Goal: Task Accomplishment & Management: Manage account settings

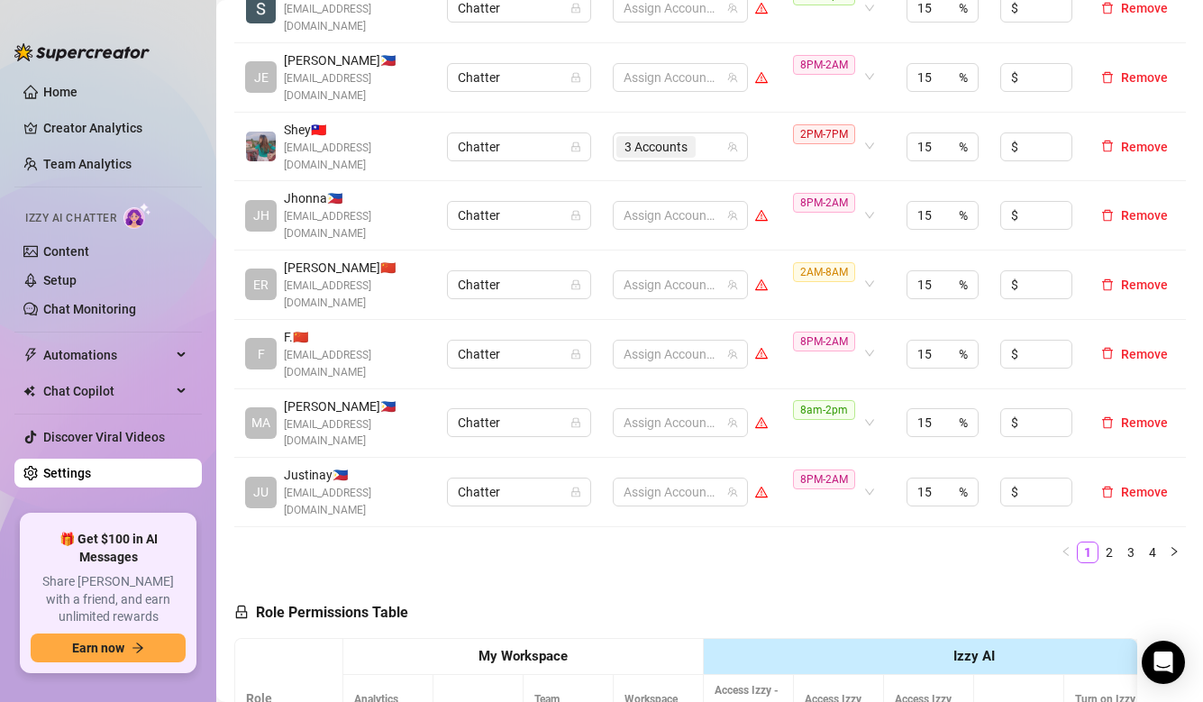
scroll to position [901, 0]
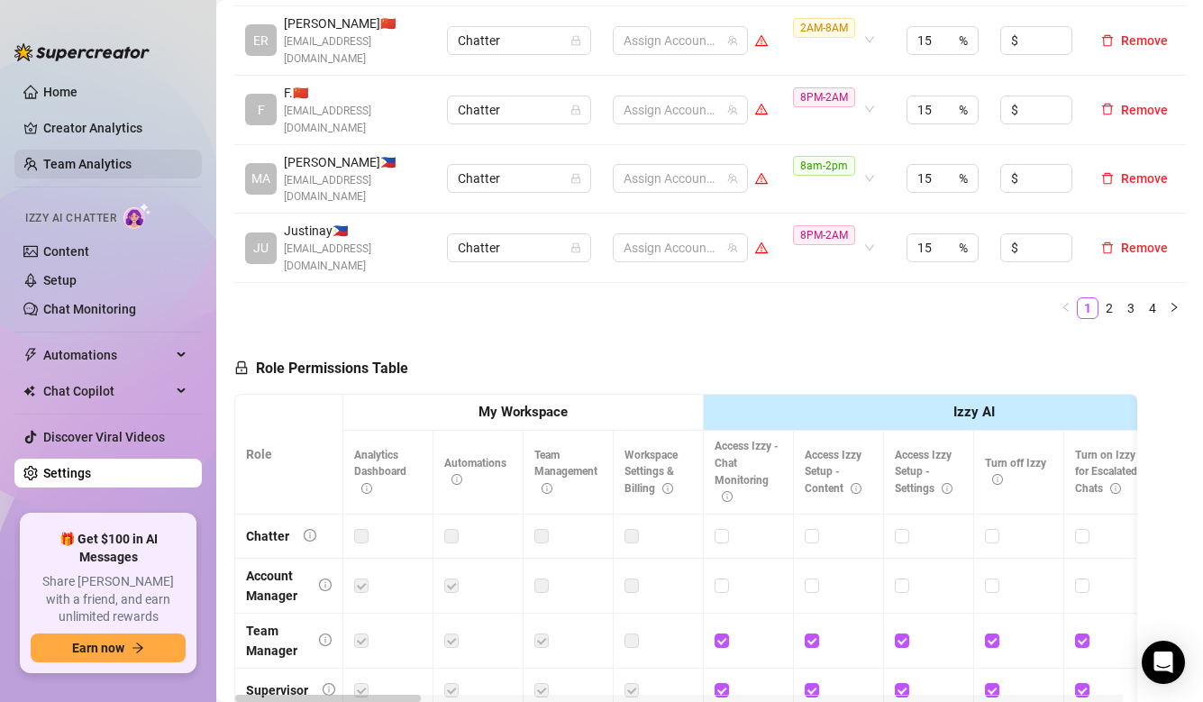
click at [58, 158] on link "Team Analytics" at bounding box center [87, 164] width 88 height 14
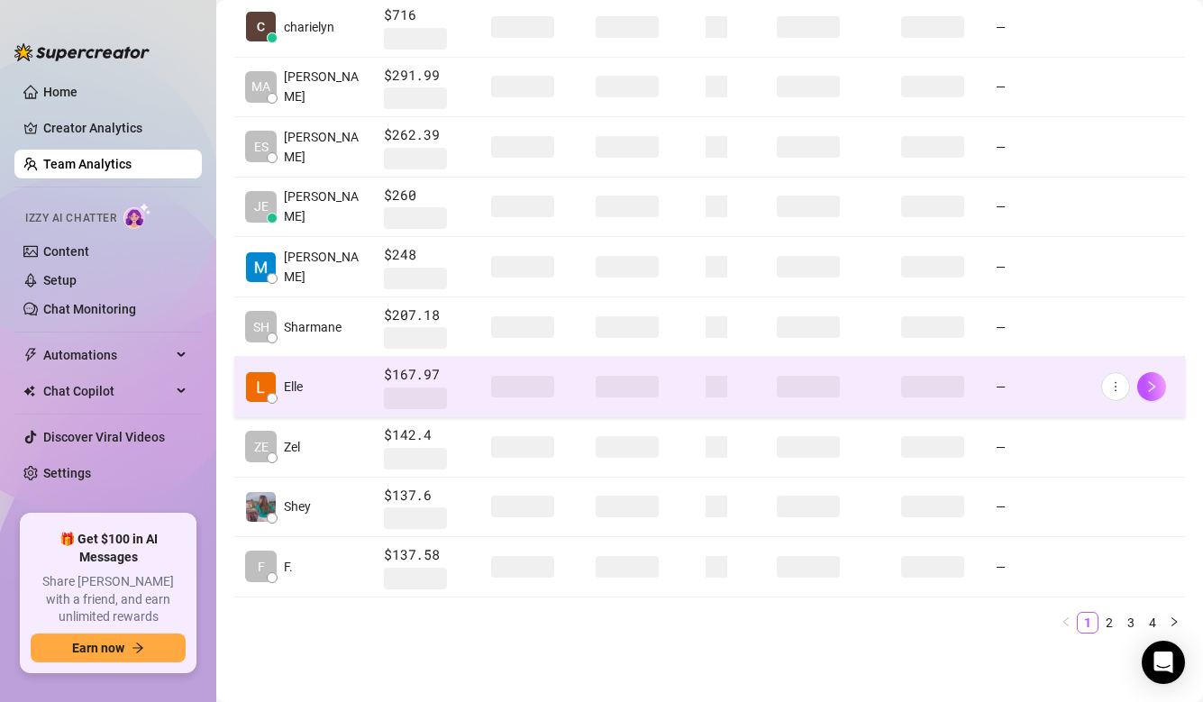
scroll to position [251, 0]
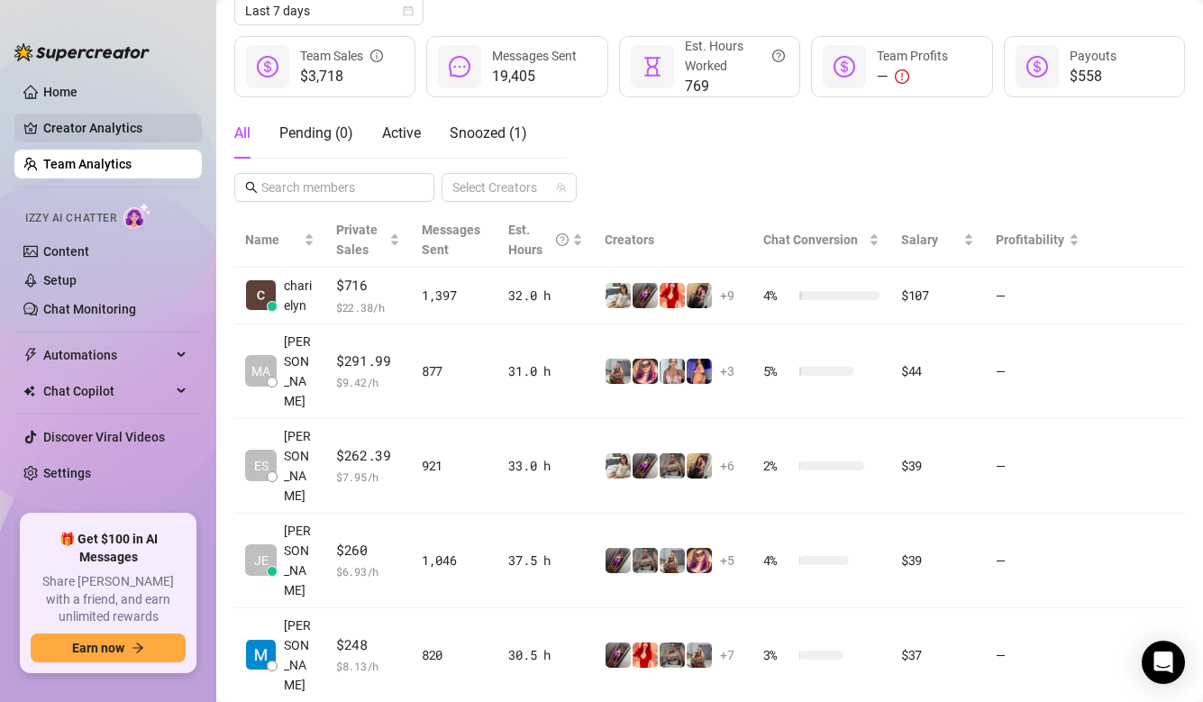
click at [115, 118] on link "Creator Analytics" at bounding box center [115, 128] width 144 height 29
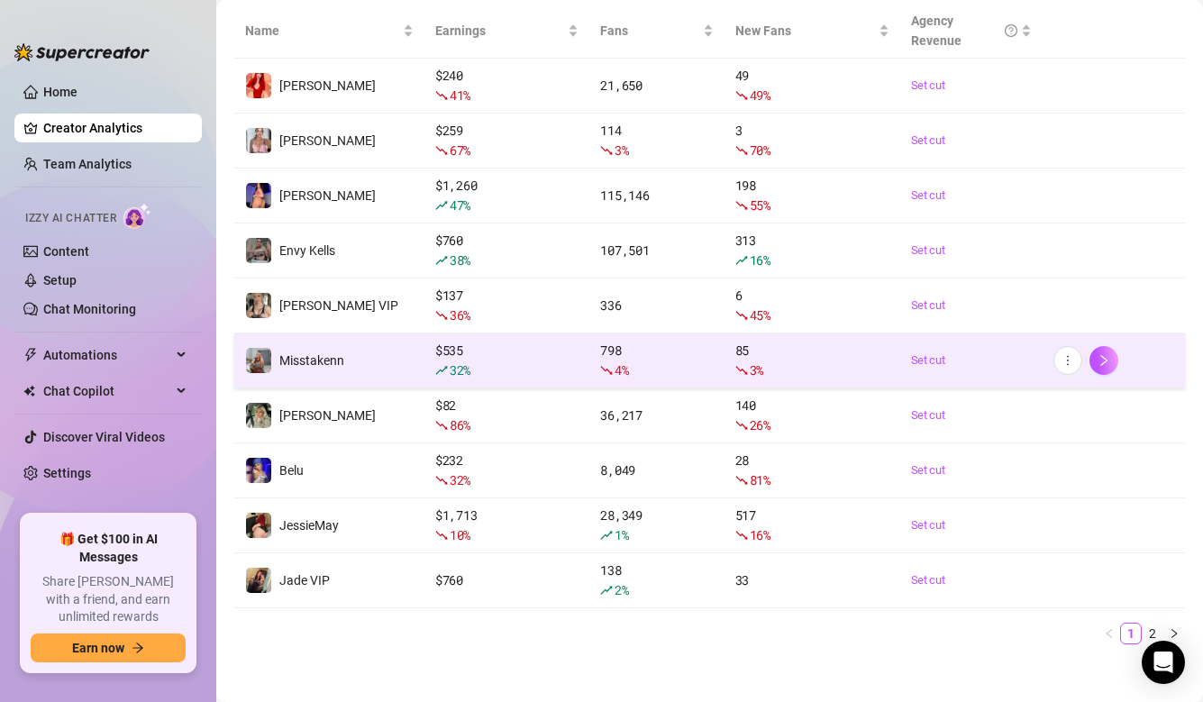
scroll to position [264, 0]
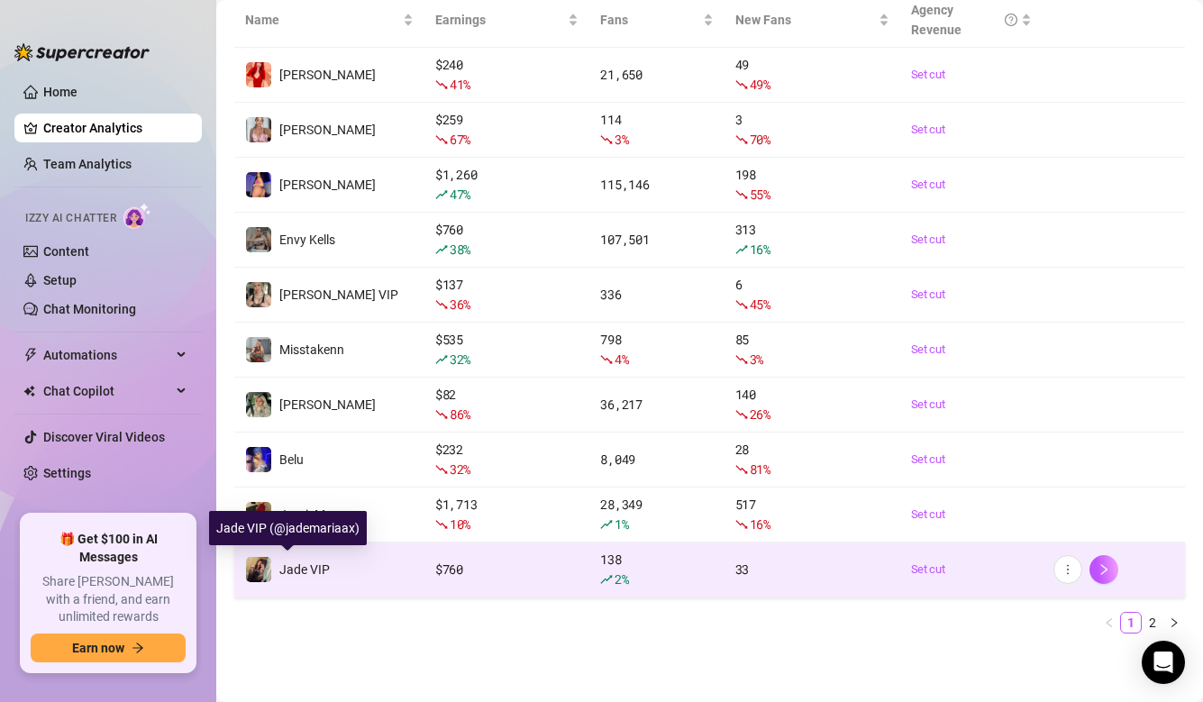
click at [305, 569] on span "Jade VIP" at bounding box center [304, 569] width 50 height 14
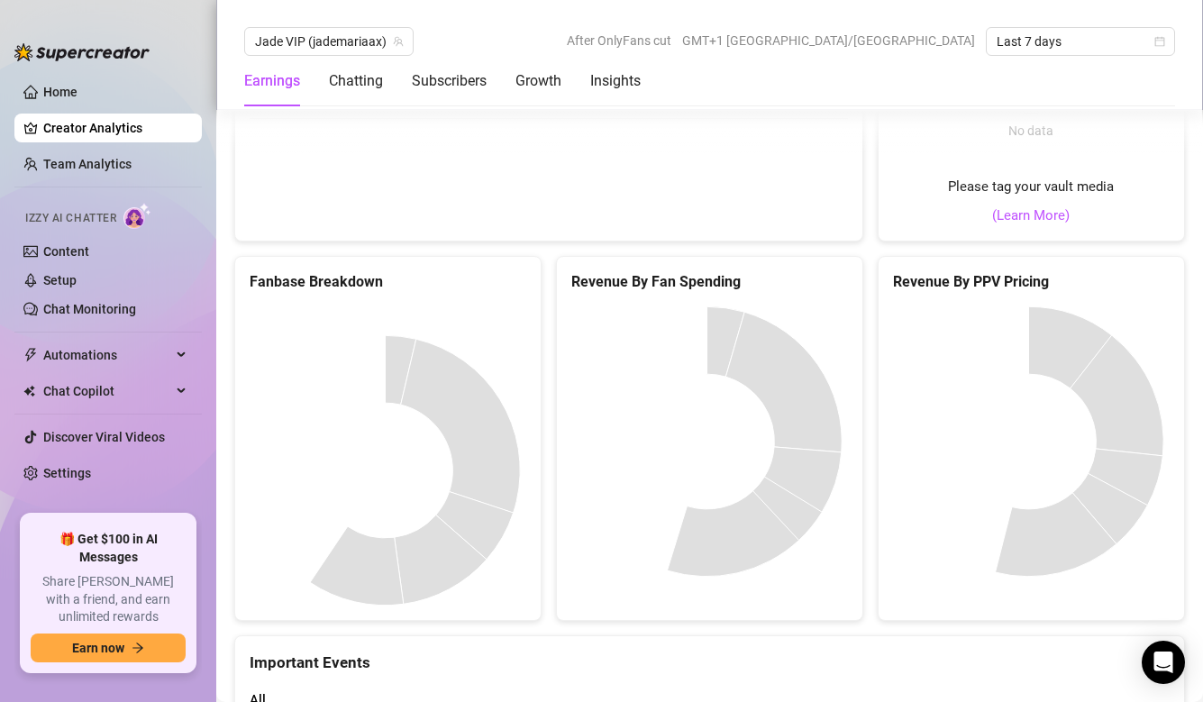
scroll to position [3778, 0]
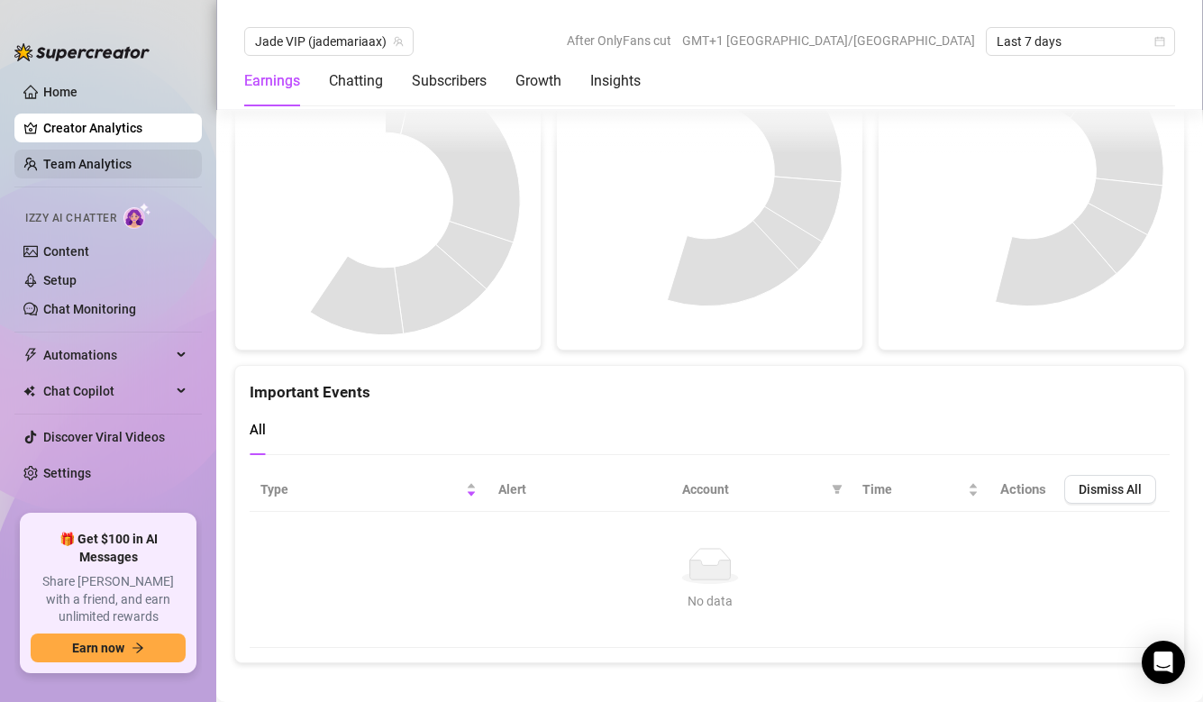
click at [87, 157] on link "Team Analytics" at bounding box center [87, 164] width 88 height 14
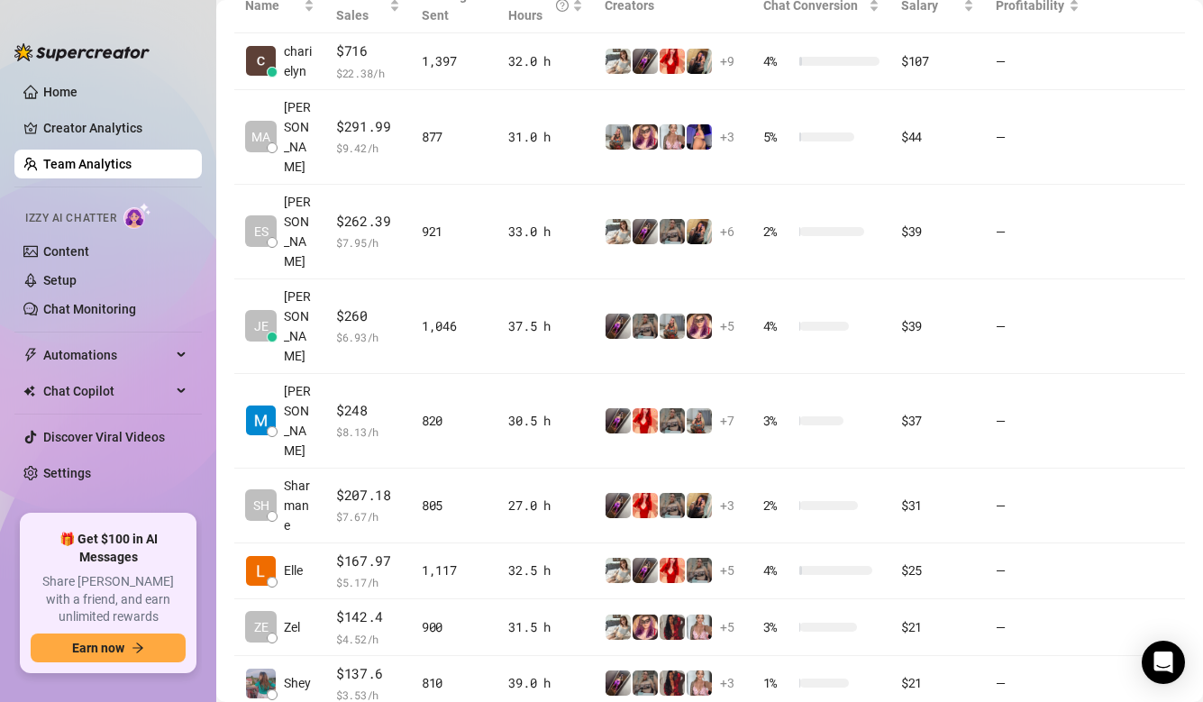
scroll to position [578, 0]
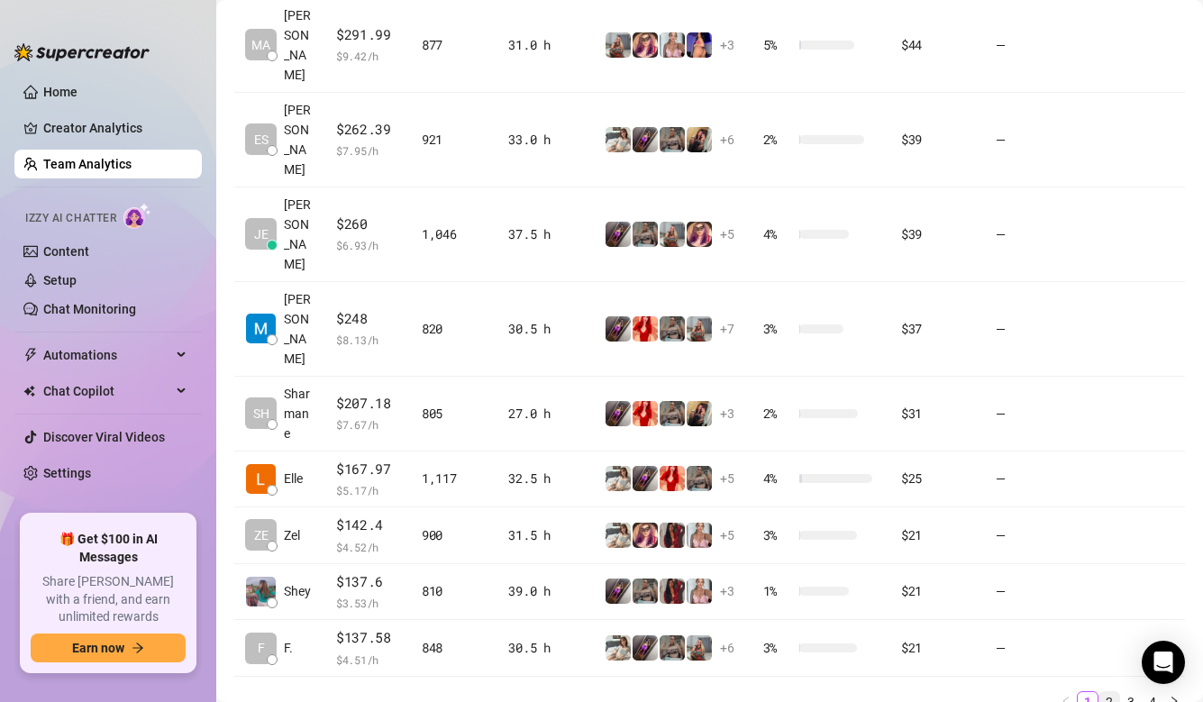
click at [1099, 692] on link "2" at bounding box center [1109, 702] width 20 height 20
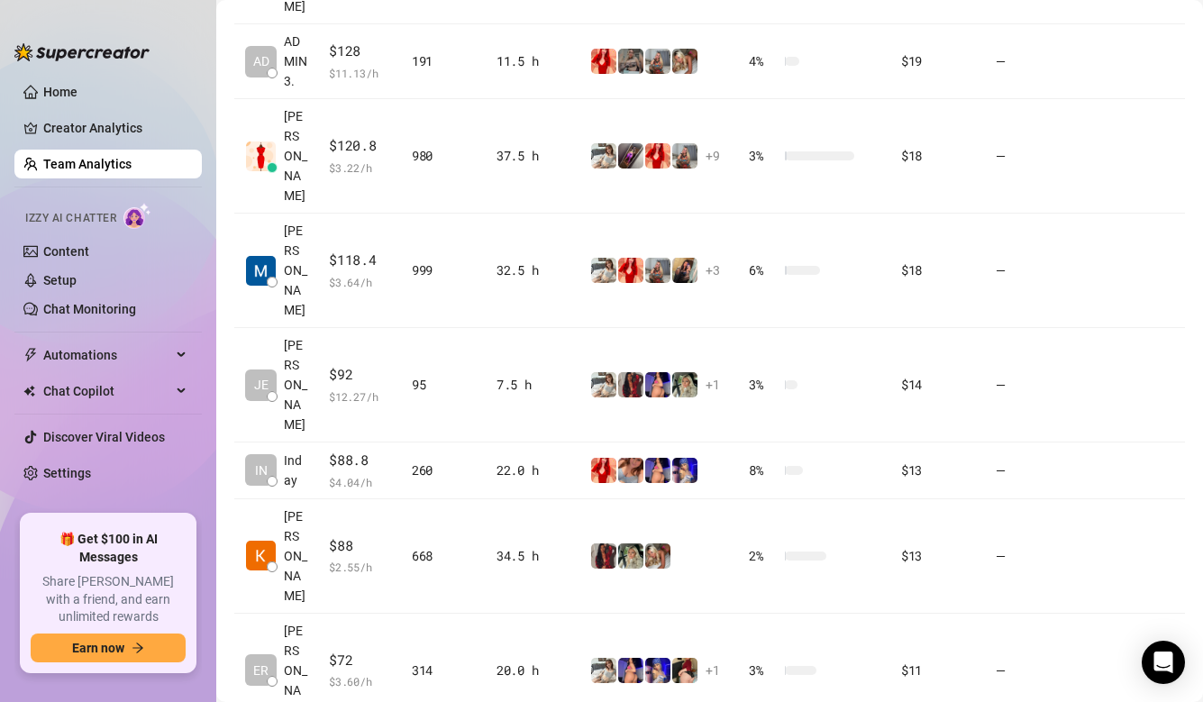
scroll to position [714, 0]
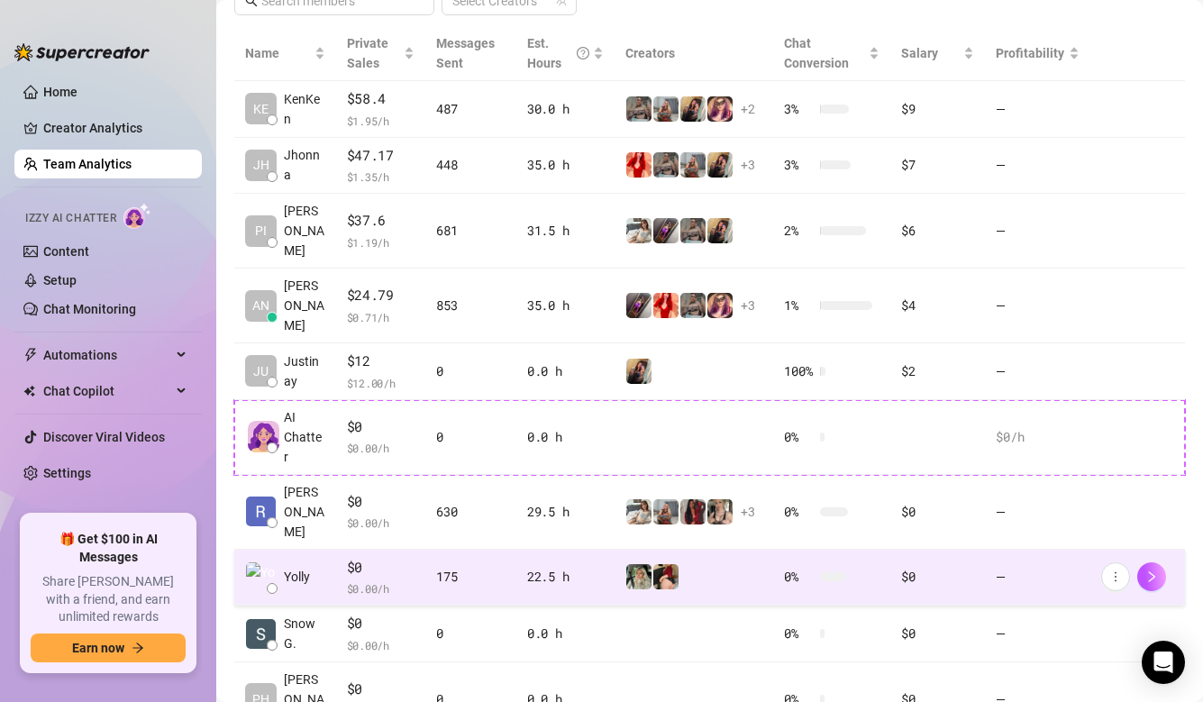
scroll to position [504, 0]
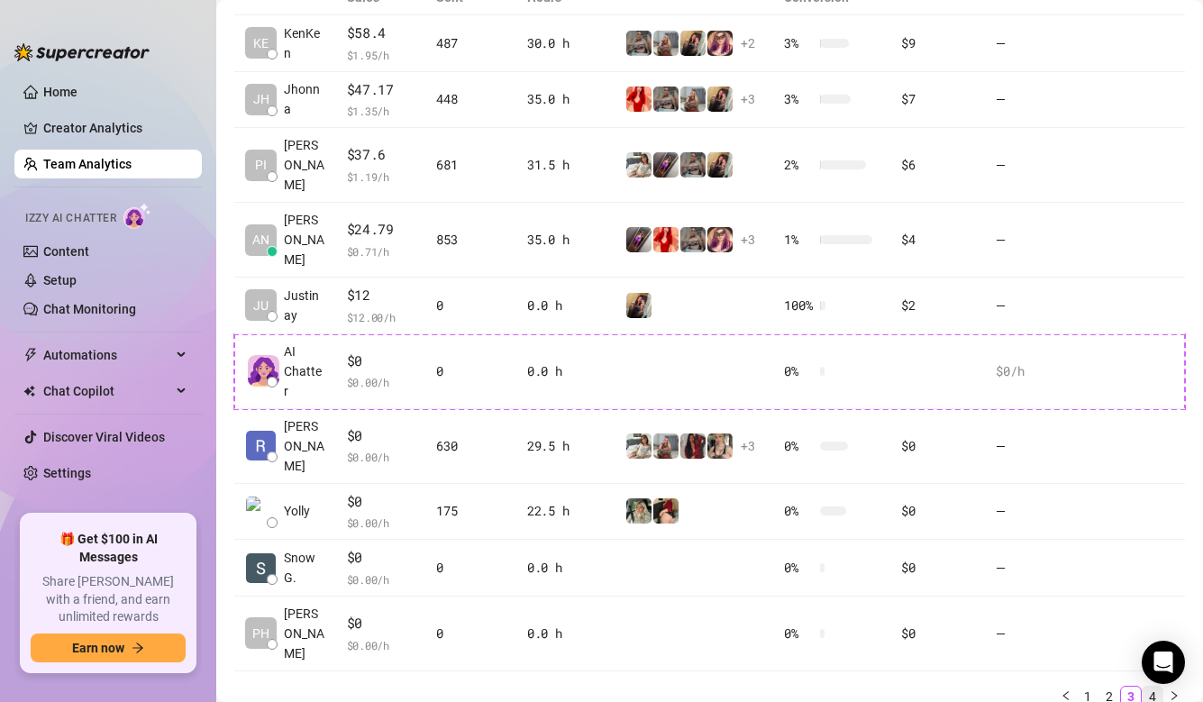
click at [1143, 687] on link "4" at bounding box center [1153, 697] width 20 height 20
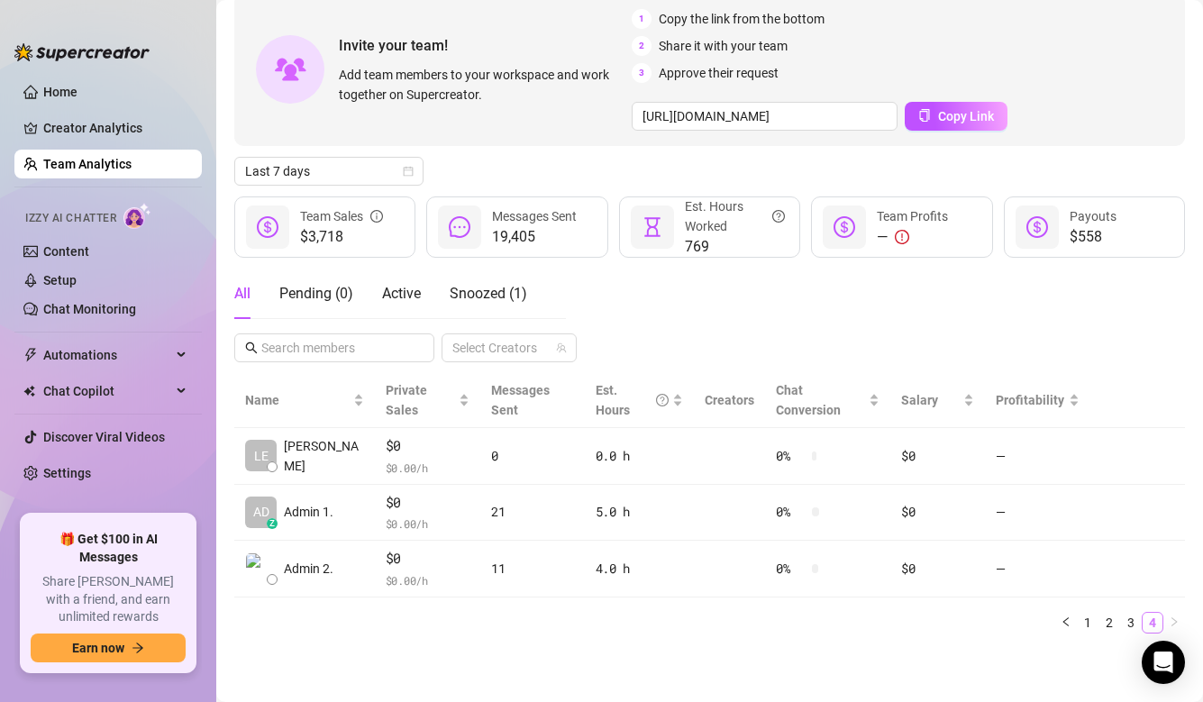
scroll to position [71, 0]
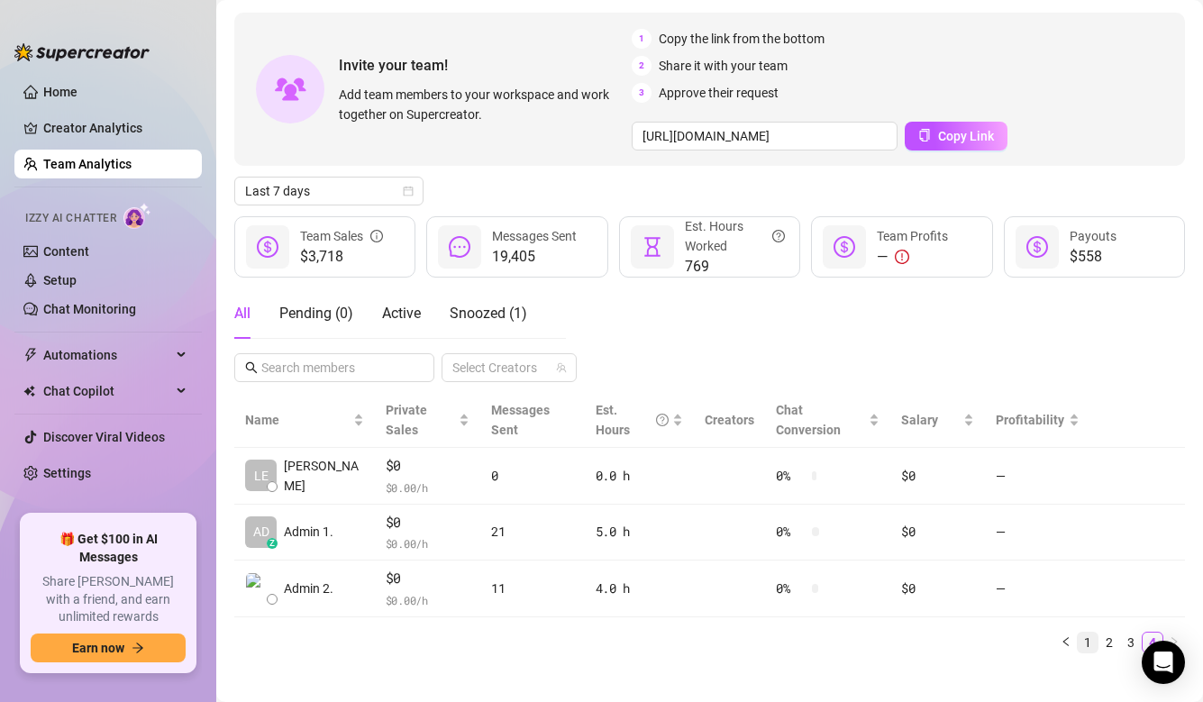
click at [1078, 633] on link "1" at bounding box center [1088, 643] width 20 height 20
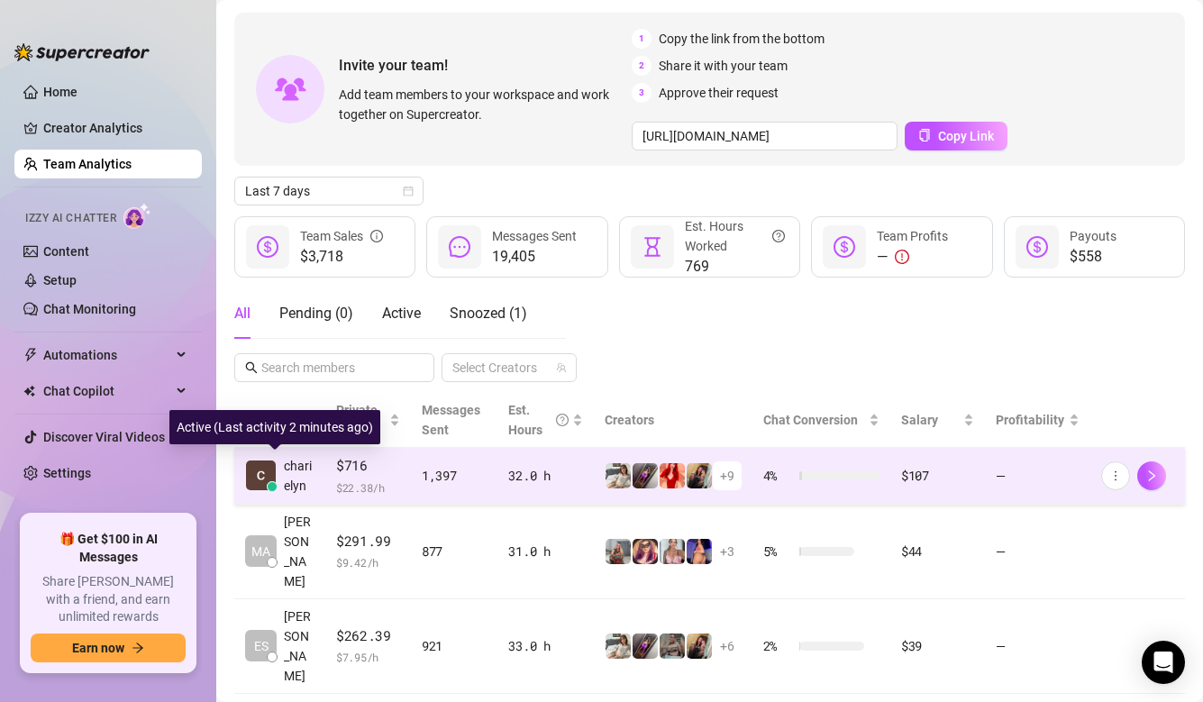
click at [284, 481] on div "charielyn" at bounding box center [279, 476] width 69 height 40
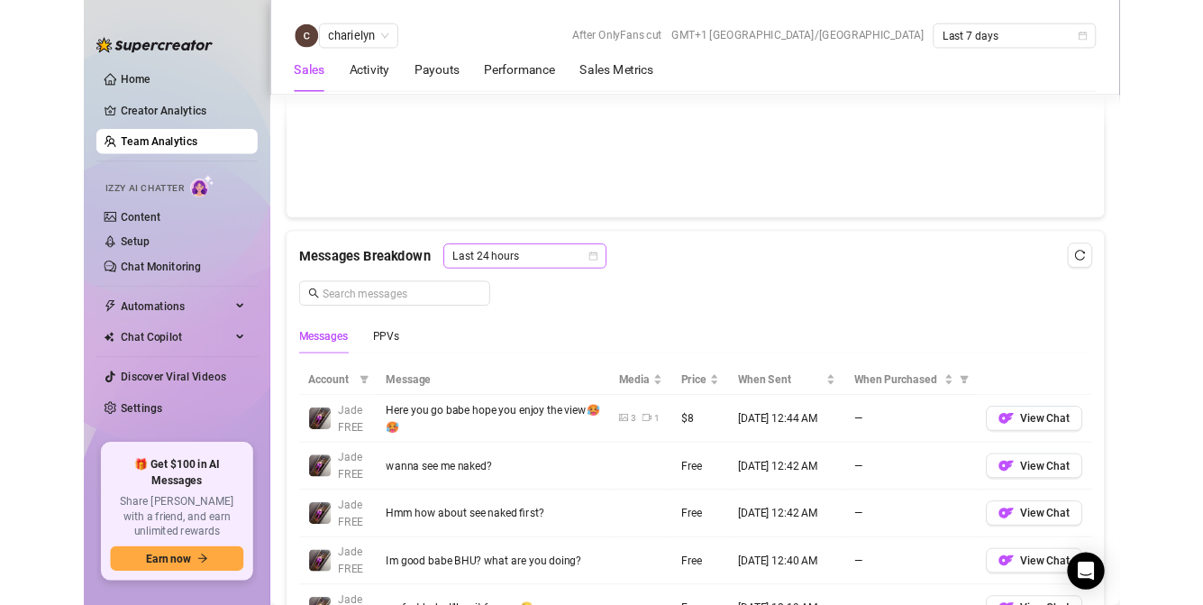
scroll to position [1075, 0]
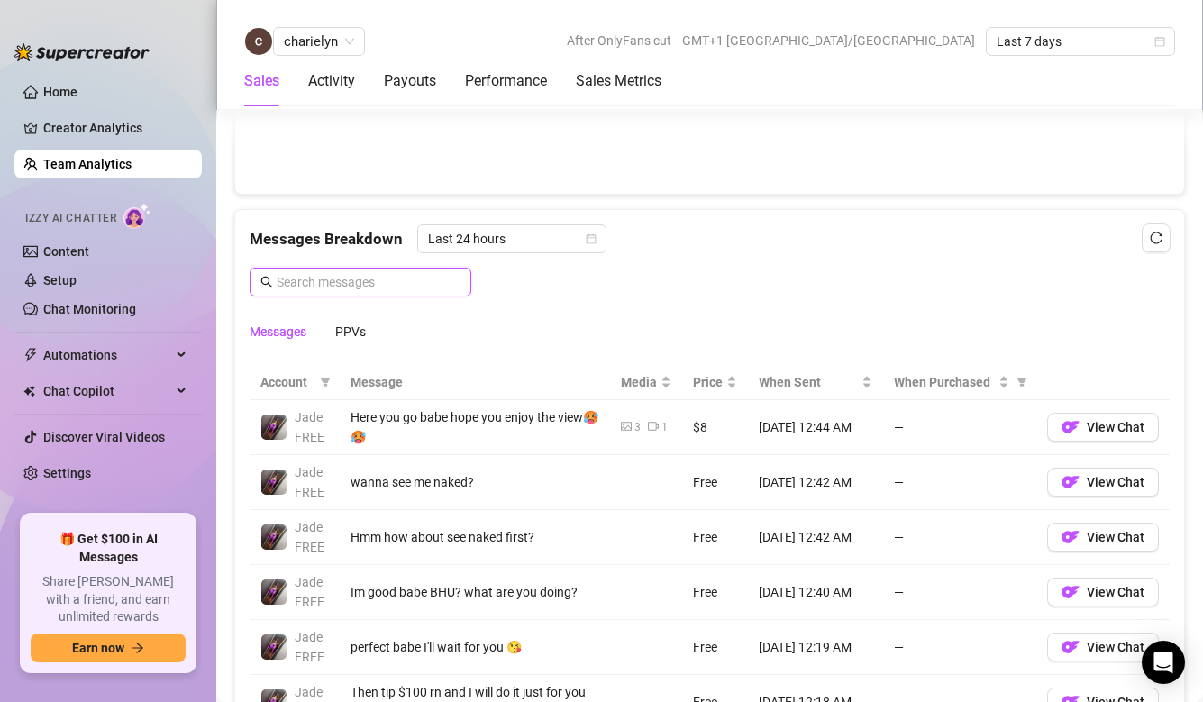
click at [433, 279] on input "text" at bounding box center [369, 282] width 184 height 20
type input "o"
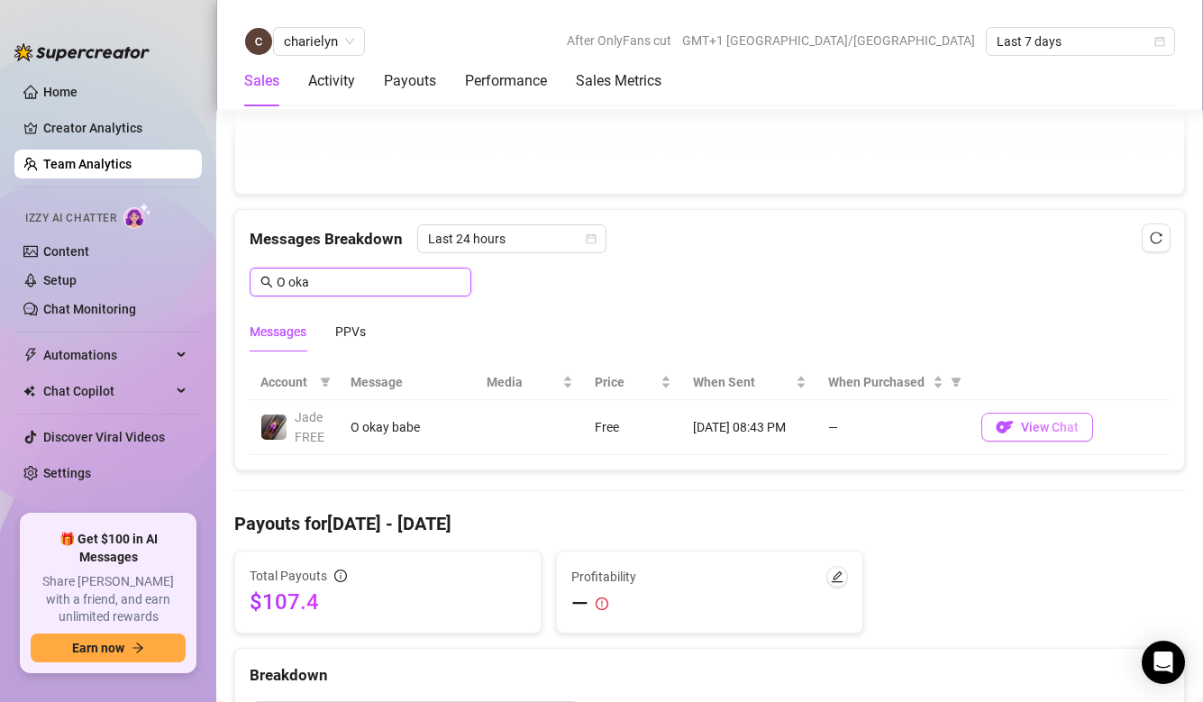
type input "O oka"
click at [1027, 433] on span "View Chat" at bounding box center [1050, 427] width 58 height 14
click at [1037, 428] on span "View Chat" at bounding box center [1050, 427] width 58 height 14
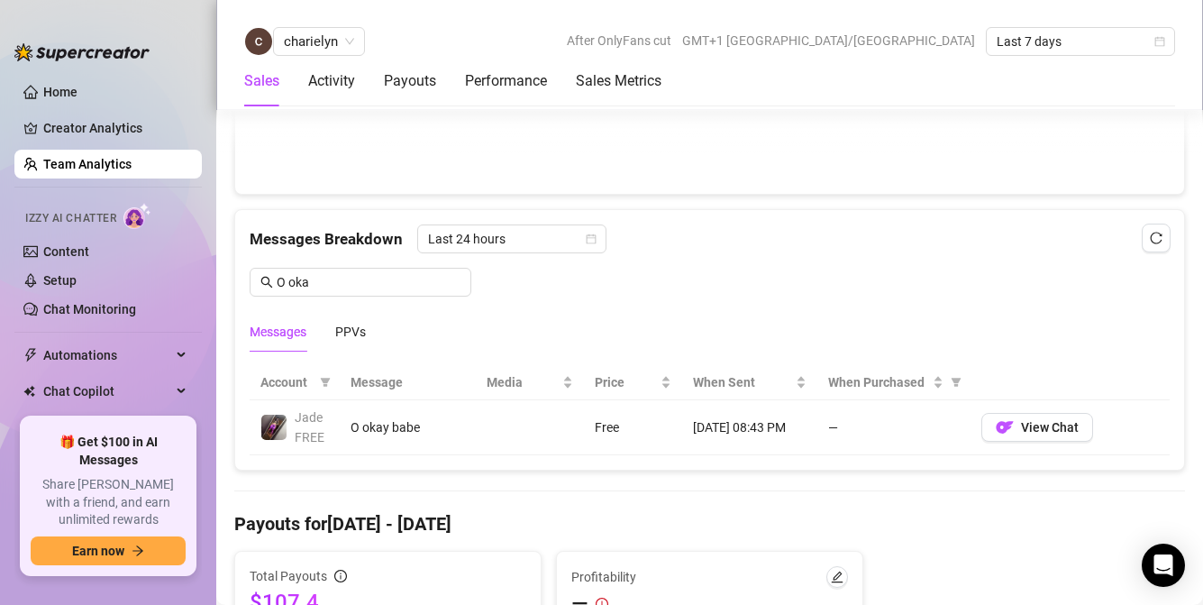
click at [697, 296] on div "Messages Breakdown Last 24 hours O oka Messages PPVs" at bounding box center [710, 287] width 920 height 127
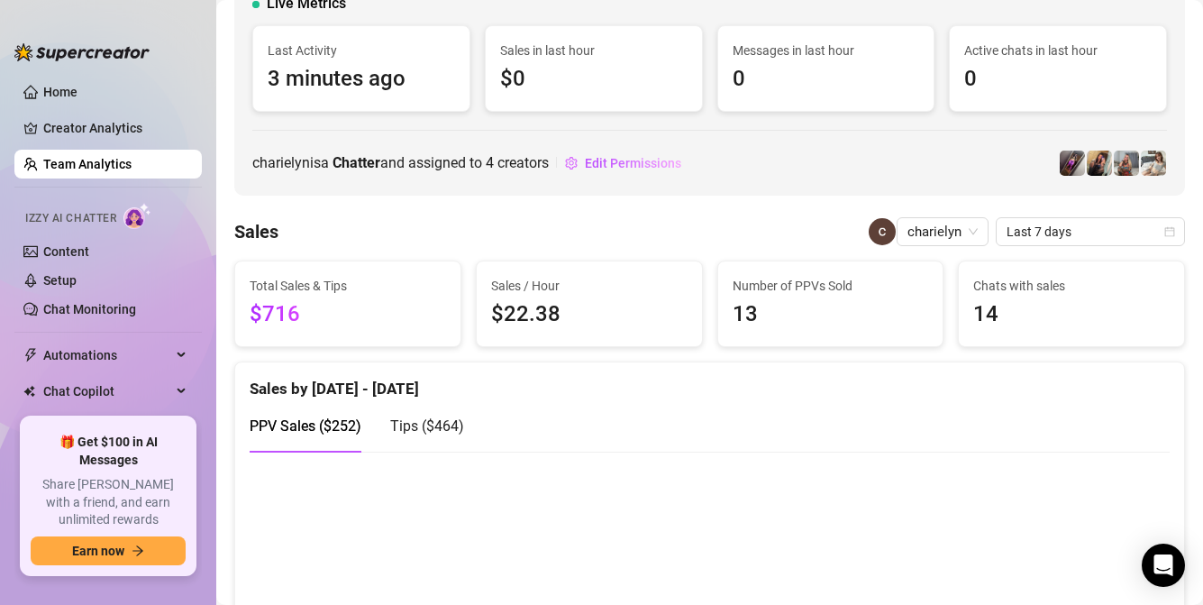
scroll to position [0, 0]
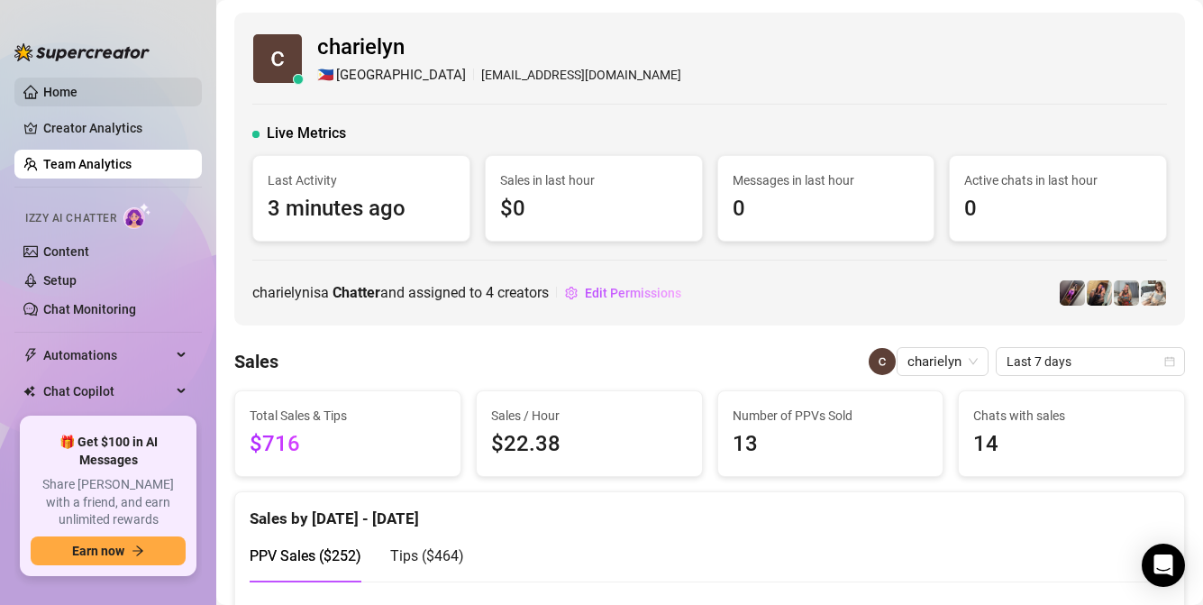
click at [65, 96] on link "Home" at bounding box center [60, 92] width 34 height 14
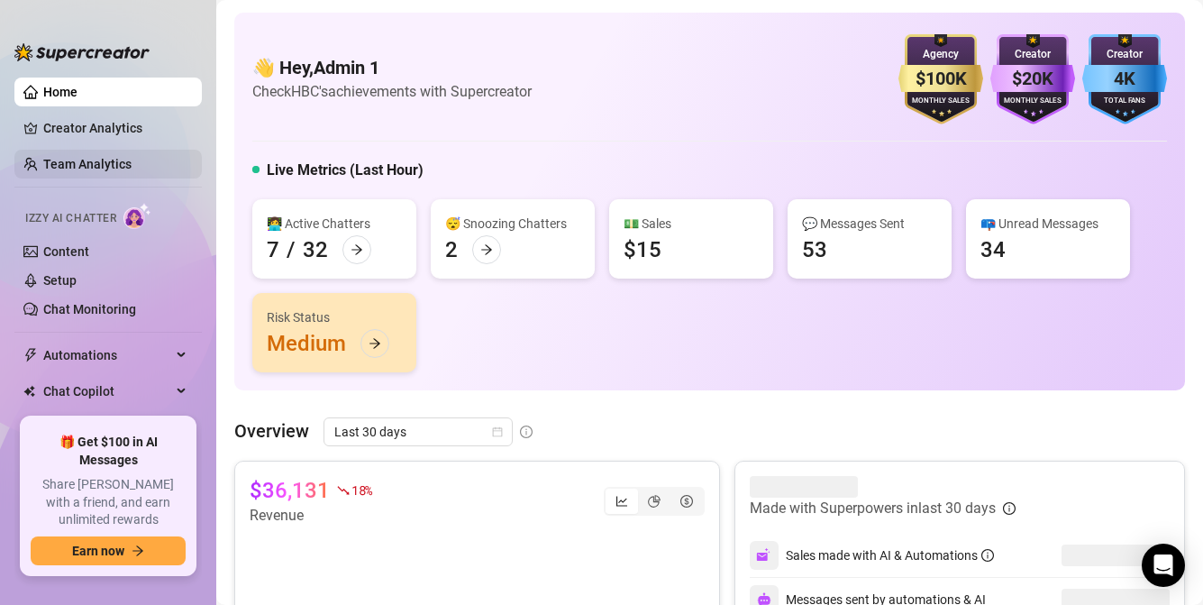
click at [81, 157] on link "Team Analytics" at bounding box center [87, 164] width 88 height 14
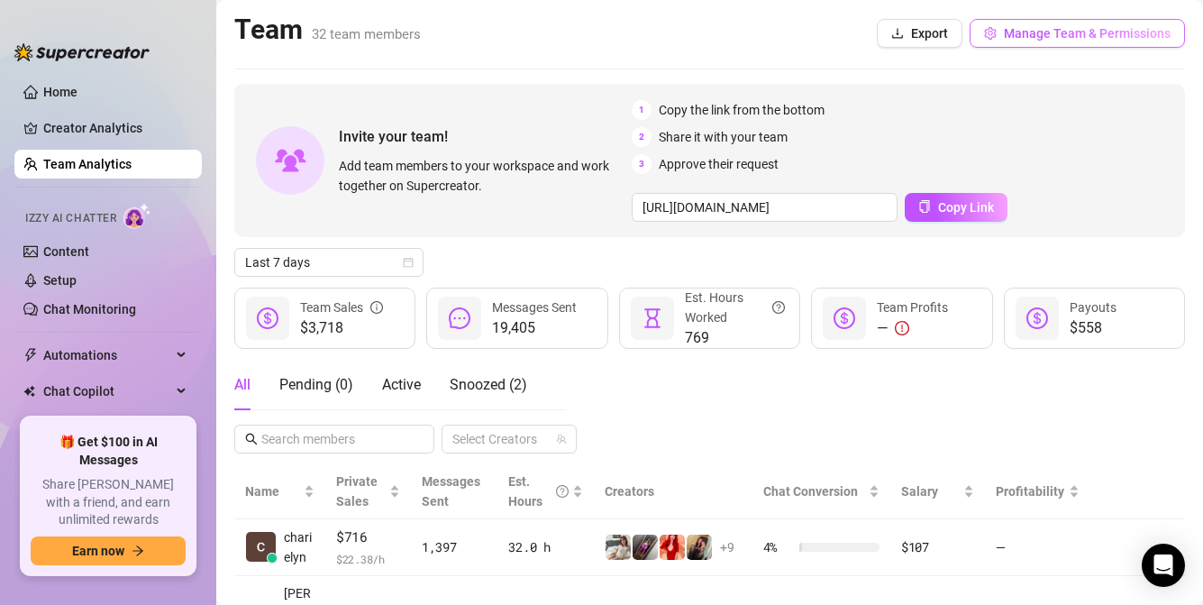
click at [1004, 37] on span "Manage Team & Permissions" at bounding box center [1087, 33] width 167 height 14
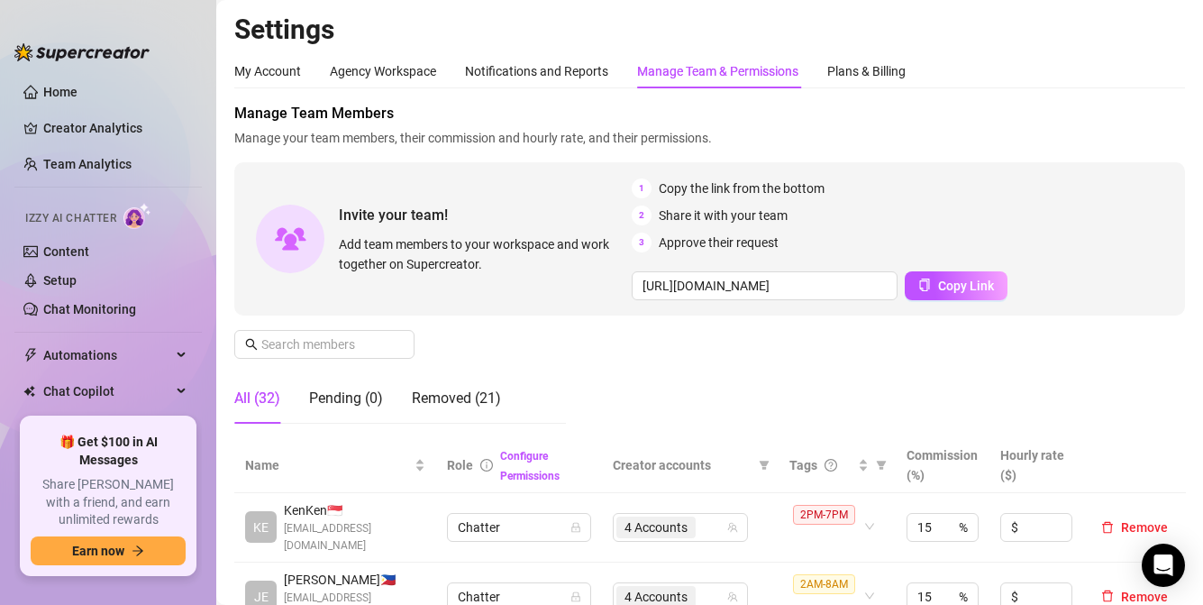
click at [40, 1] on aside "Home Creator Analytics Team Analytics Izzy AI Chatter Content Setup Chat Monito…" at bounding box center [108, 302] width 216 height 605
click at [879, 462] on icon "filter" at bounding box center [882, 464] width 10 height 9
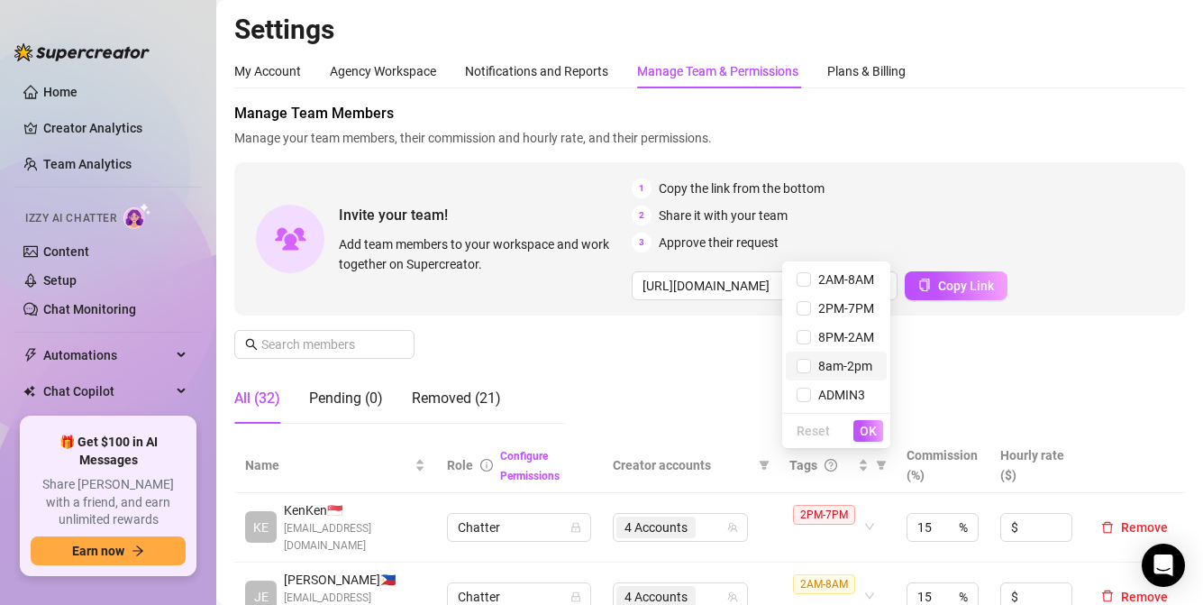
click at [819, 371] on span "8am-2pm" at bounding box center [841, 366] width 61 height 14
checkbox input "true"
click at [883, 430] on div "Reset OK" at bounding box center [836, 430] width 108 height 35
click at [880, 431] on button "OK" at bounding box center [868, 431] width 30 height 22
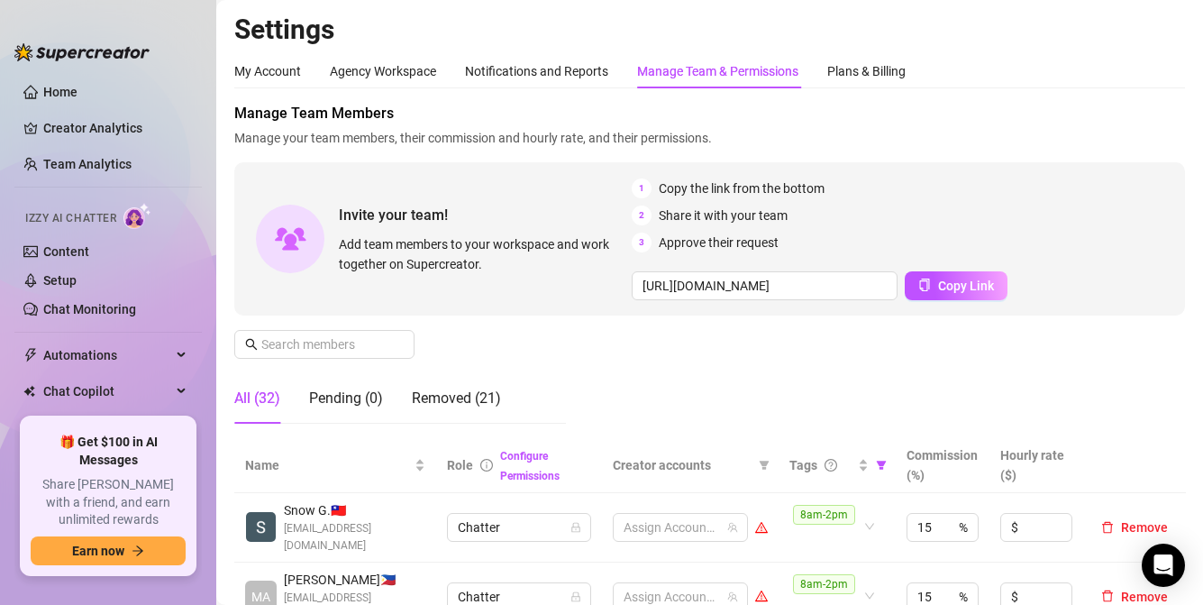
scroll to position [270, 0]
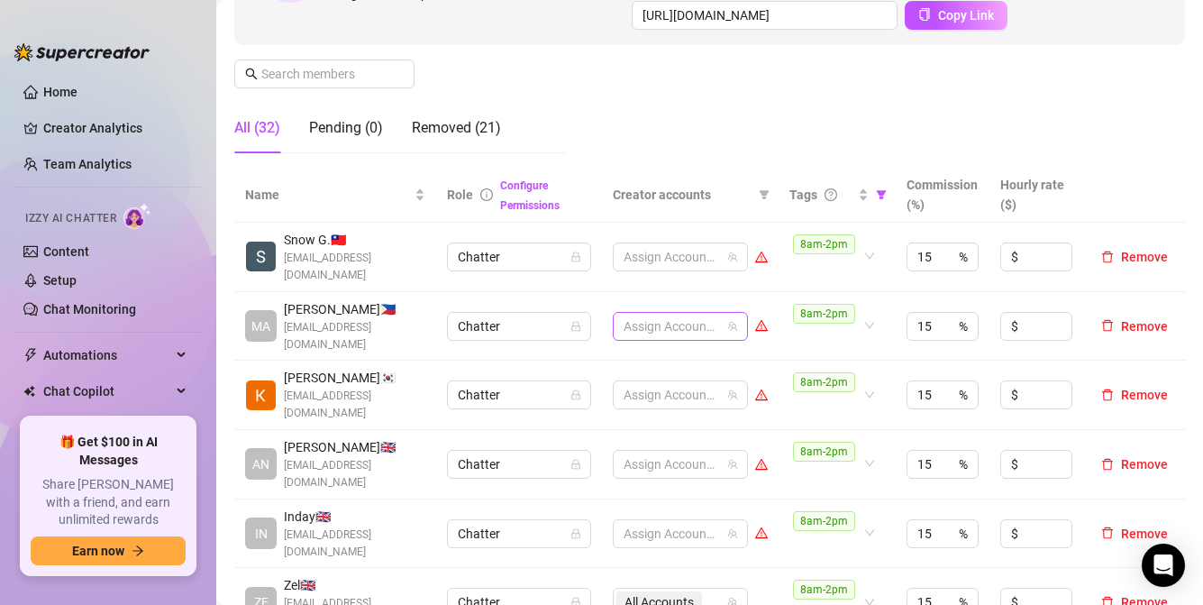
click at [702, 323] on div at bounding box center [670, 326] width 109 height 25
click at [788, 274] on td "8am-2pm" at bounding box center [837, 257] width 117 height 69
click at [635, 384] on div at bounding box center [670, 394] width 109 height 25
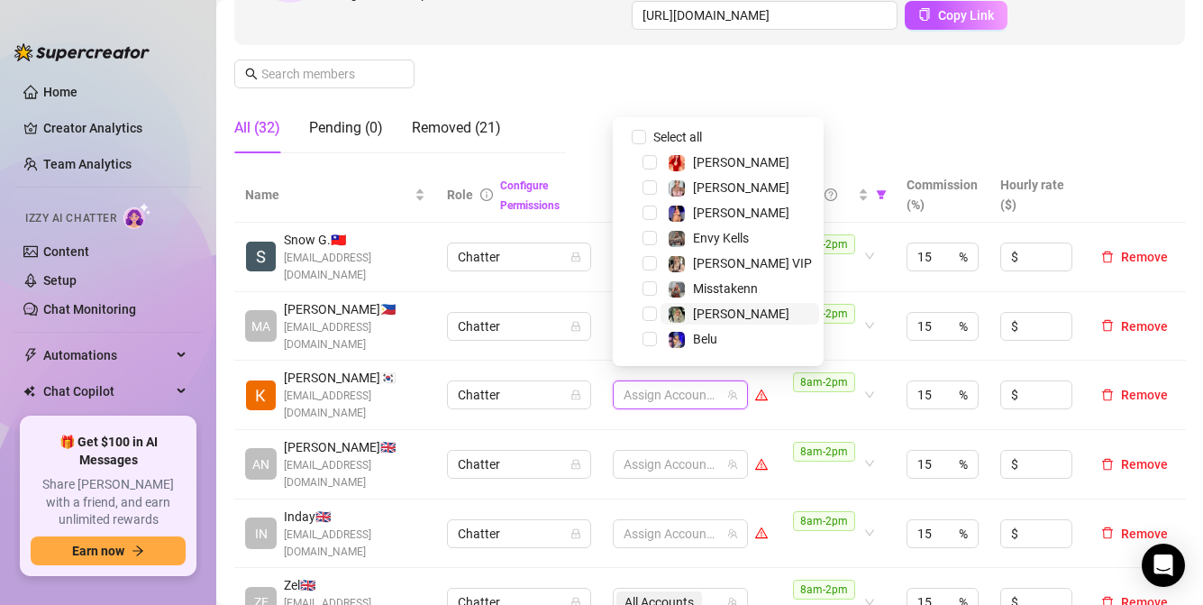
click at [664, 314] on span "[PERSON_NAME]" at bounding box center [739, 314] width 159 height 22
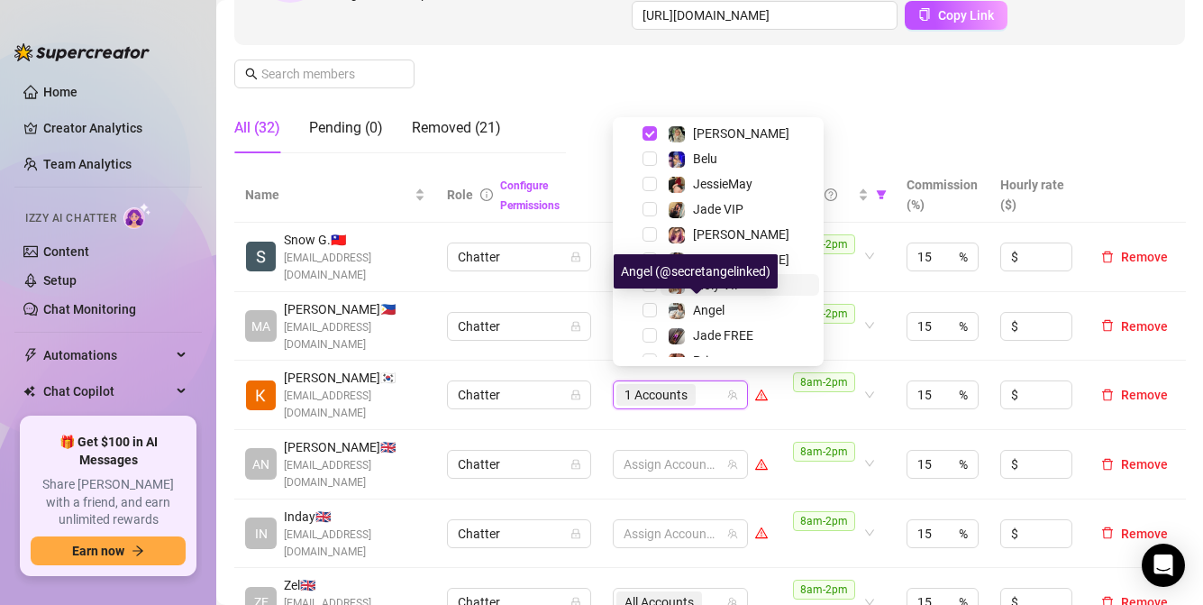
click at [678, 290] on img at bounding box center [677, 286] width 16 height 16
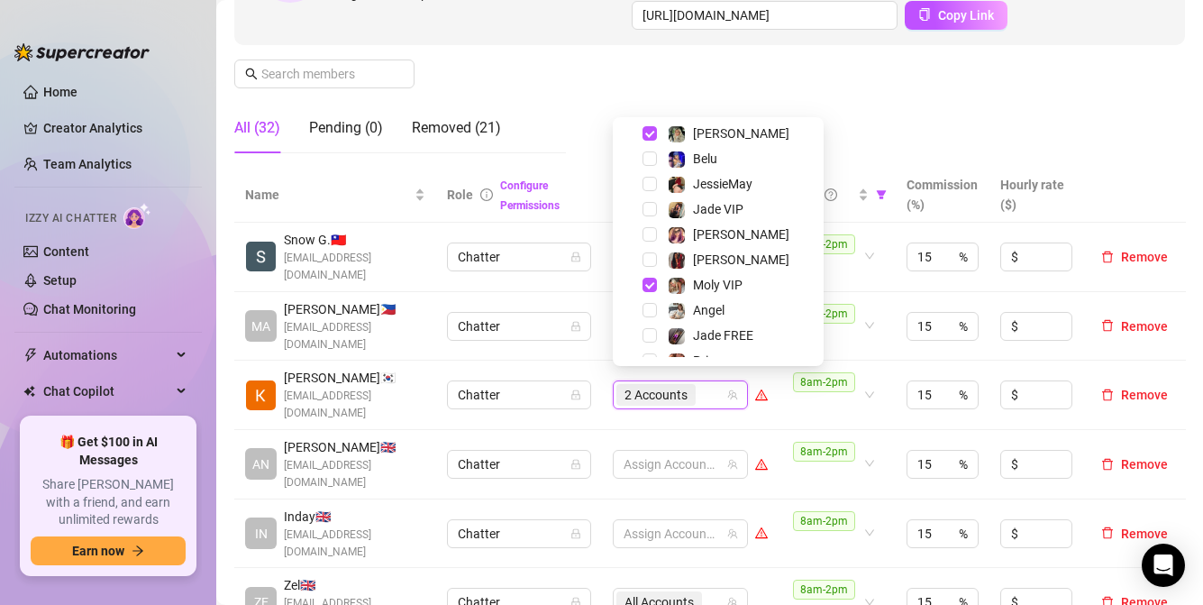
click at [769, 413] on td "2 Accounts" at bounding box center [690, 394] width 177 height 69
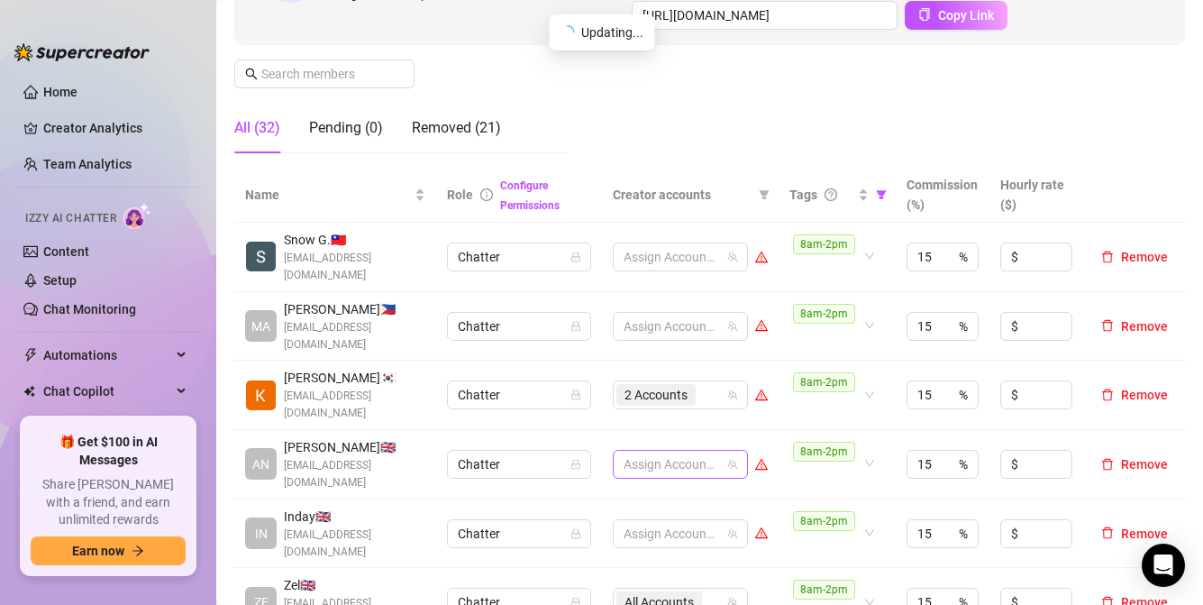
click at [678, 451] on div at bounding box center [670, 463] width 109 height 25
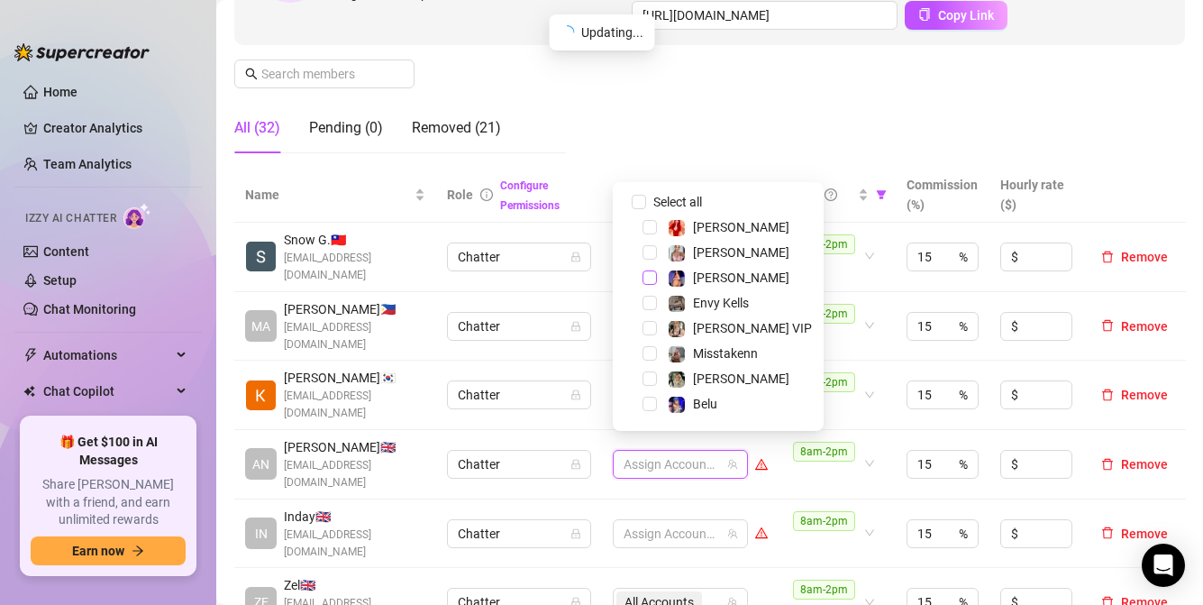
drag, startPoint x: 647, startPoint y: 269, endPoint x: 653, endPoint y: 277, distance: 9.6
click at [647, 270] on div "[PERSON_NAME]" at bounding box center [718, 278] width 202 height 22
click at [655, 277] on span "Select tree node" at bounding box center [649, 277] width 14 height 14
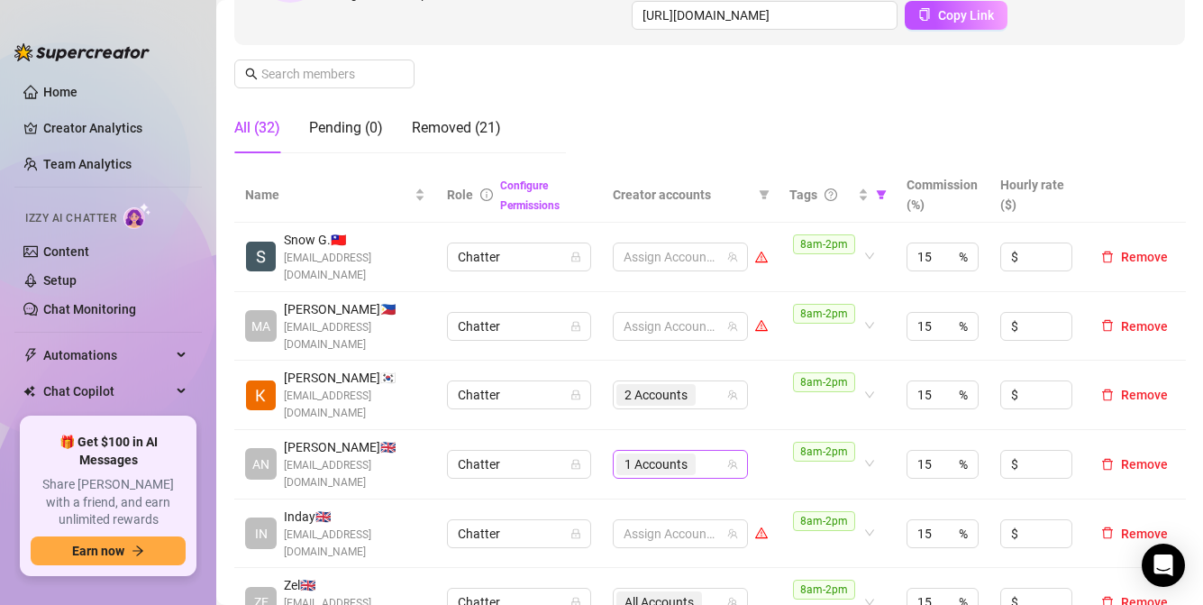
click at [697, 460] on div "1 Accounts" at bounding box center [657, 463] width 83 height 25
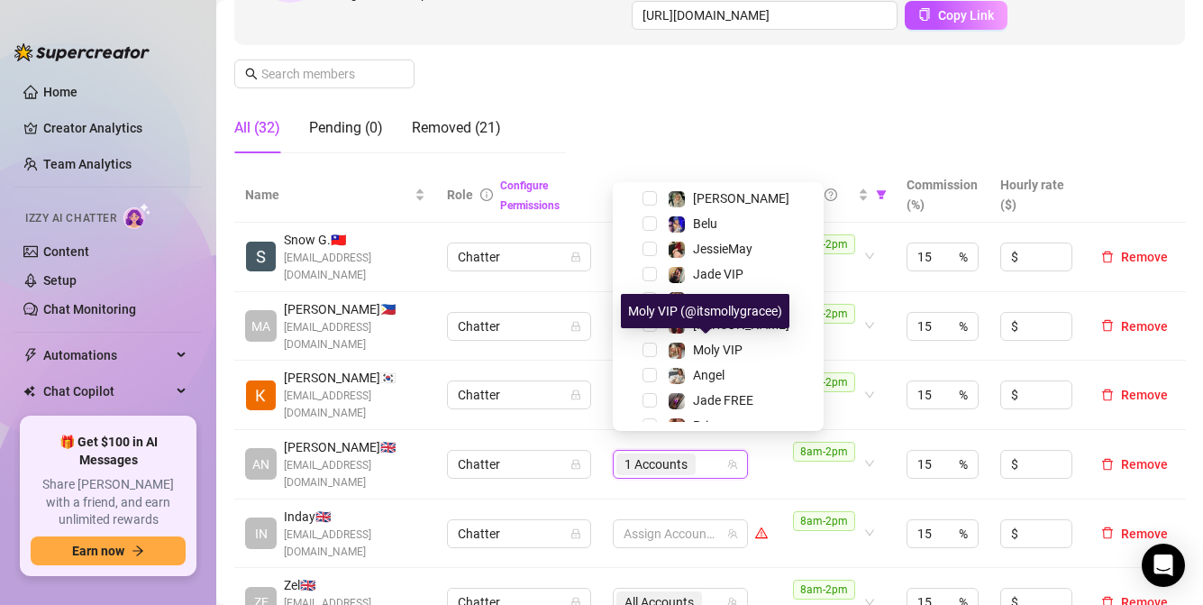
scroll to position [198, 0]
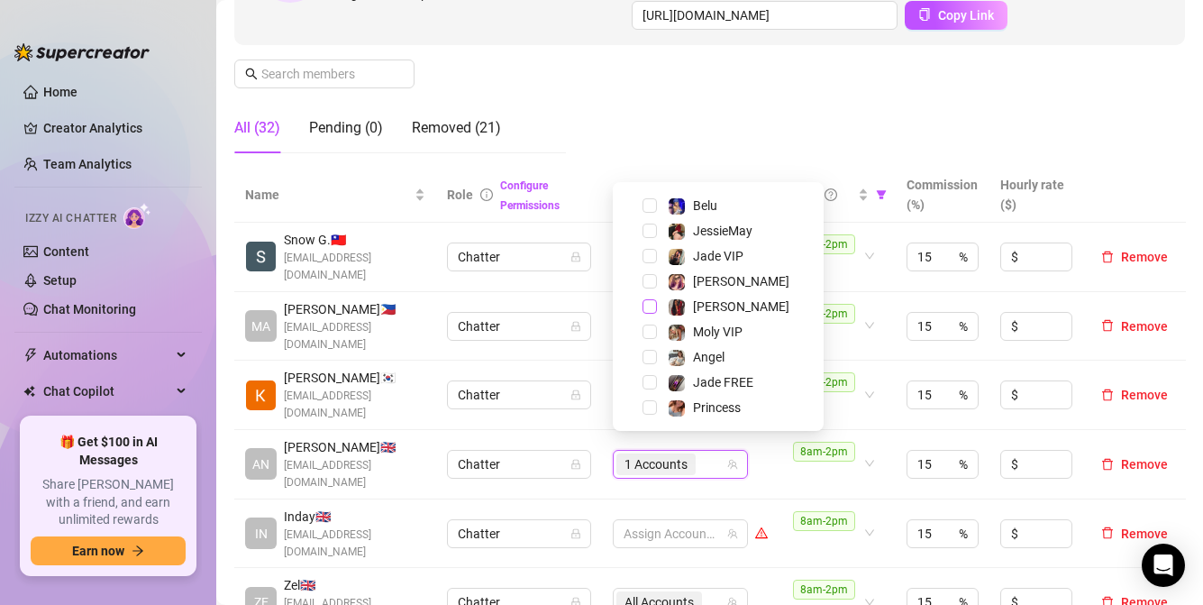
click at [651, 305] on span "Select tree node" at bounding box center [649, 306] width 14 height 14
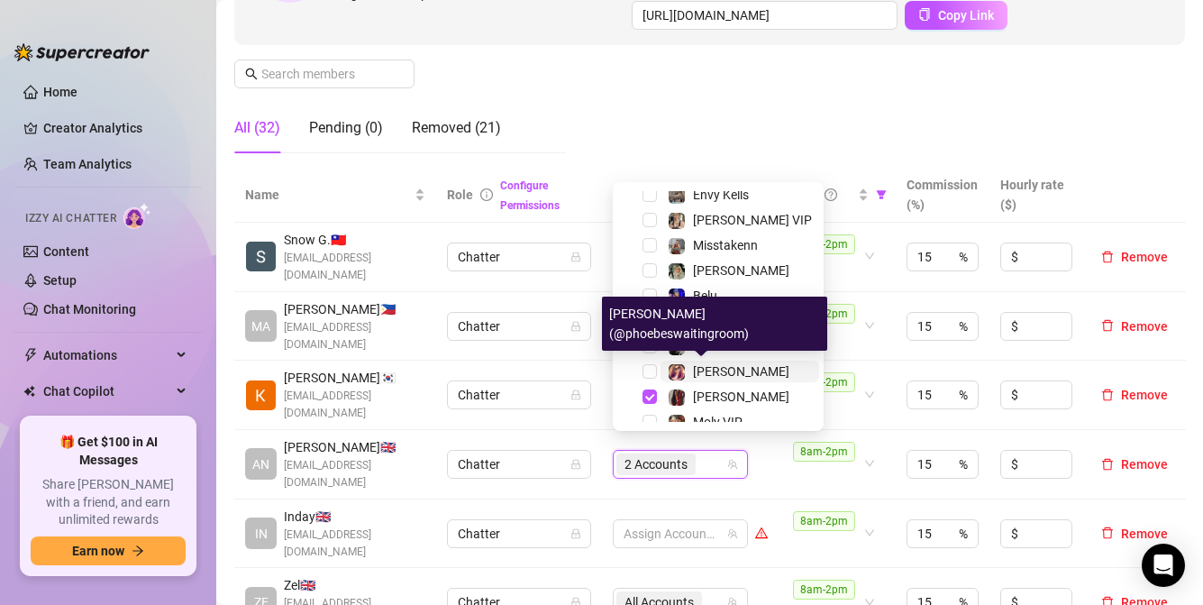
scroll to position [18, 0]
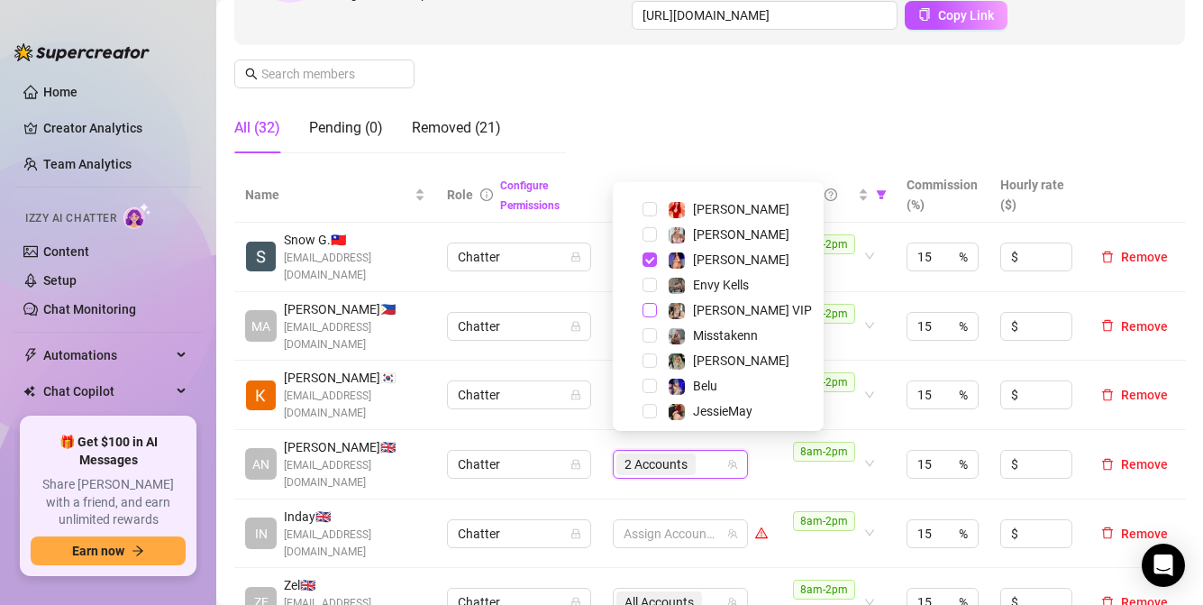
click at [645, 310] on span "Select tree node" at bounding box center [649, 310] width 14 height 14
click at [797, 475] on td "8am-2pm" at bounding box center [837, 464] width 117 height 69
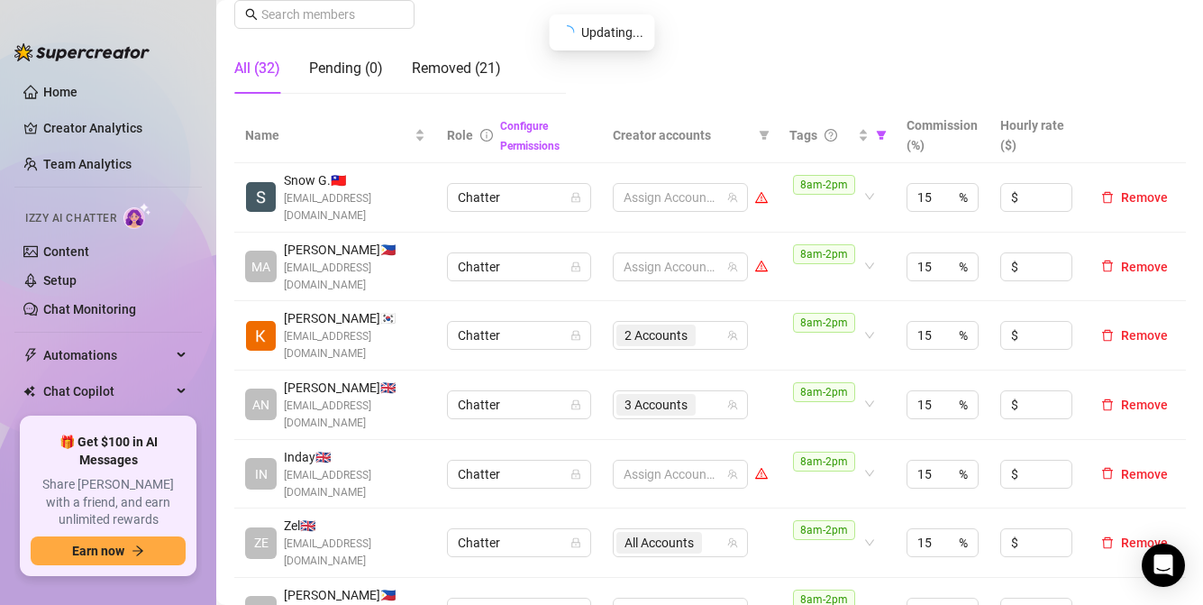
scroll to position [360, 0]
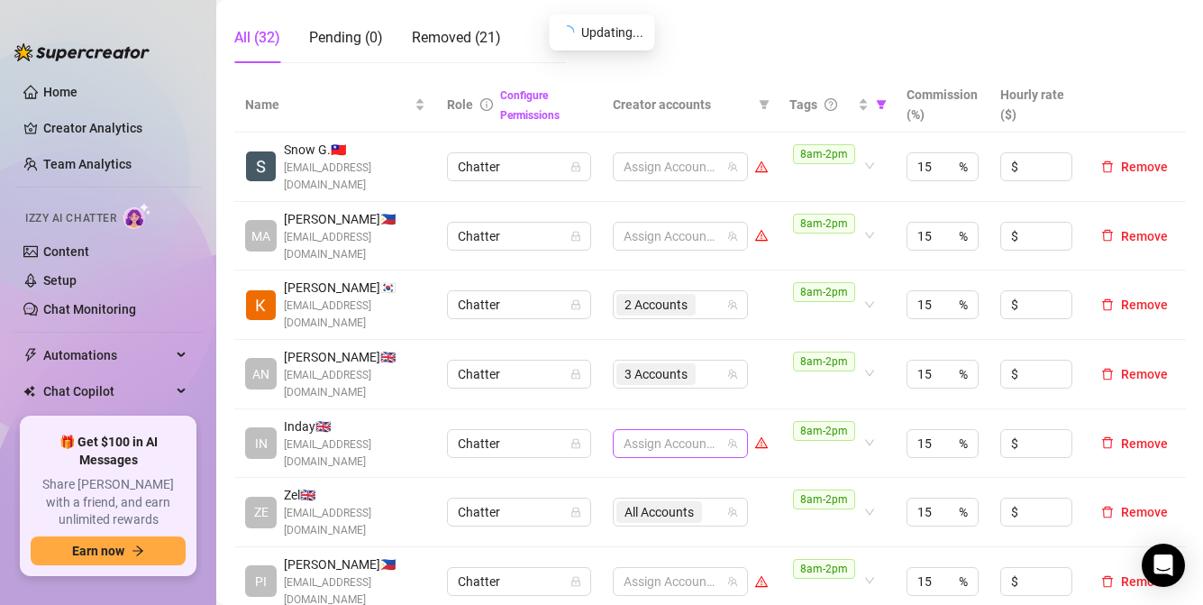
click at [670, 431] on div at bounding box center [670, 443] width 109 height 25
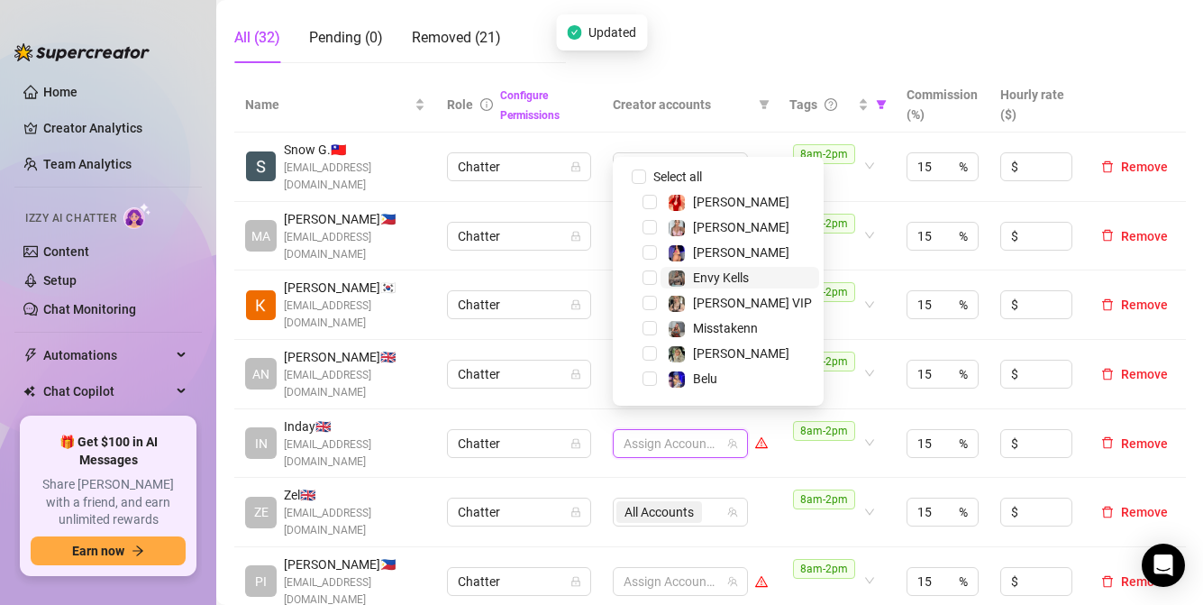
click at [662, 280] on span "Envy Kells" at bounding box center [739, 278] width 159 height 22
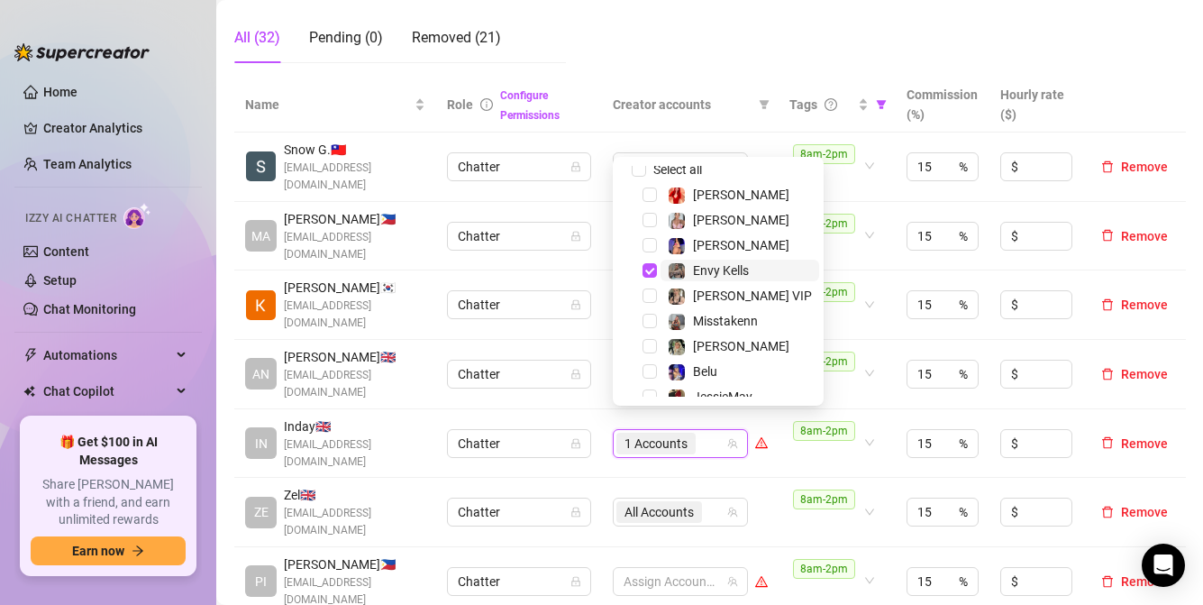
scroll to position [0, 0]
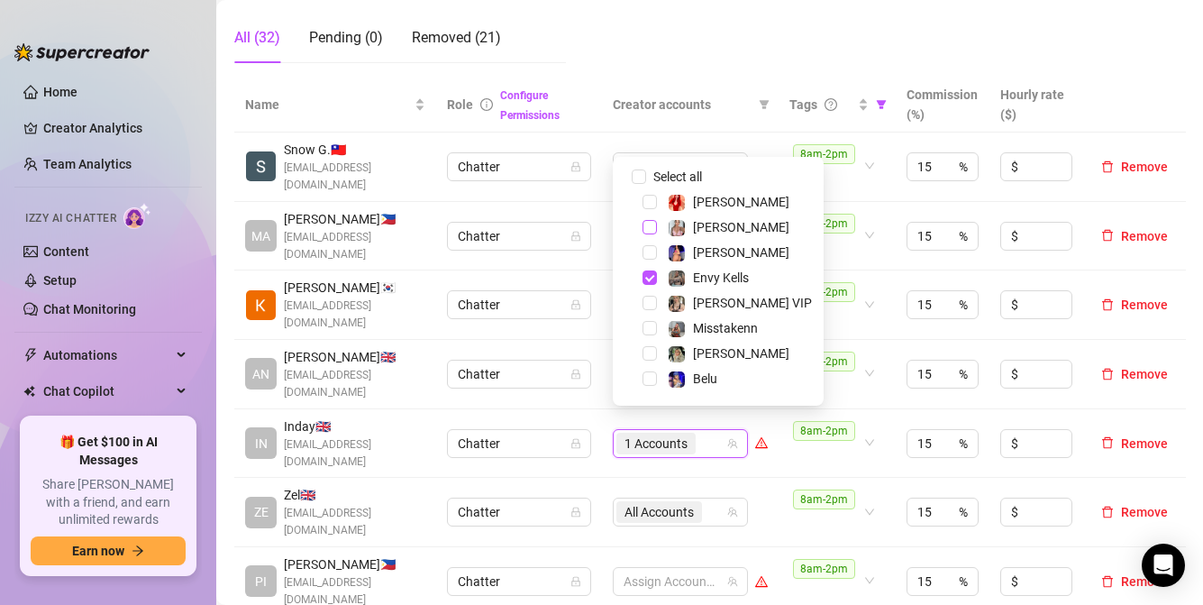
click at [652, 223] on span "Select tree node" at bounding box center [649, 227] width 14 height 14
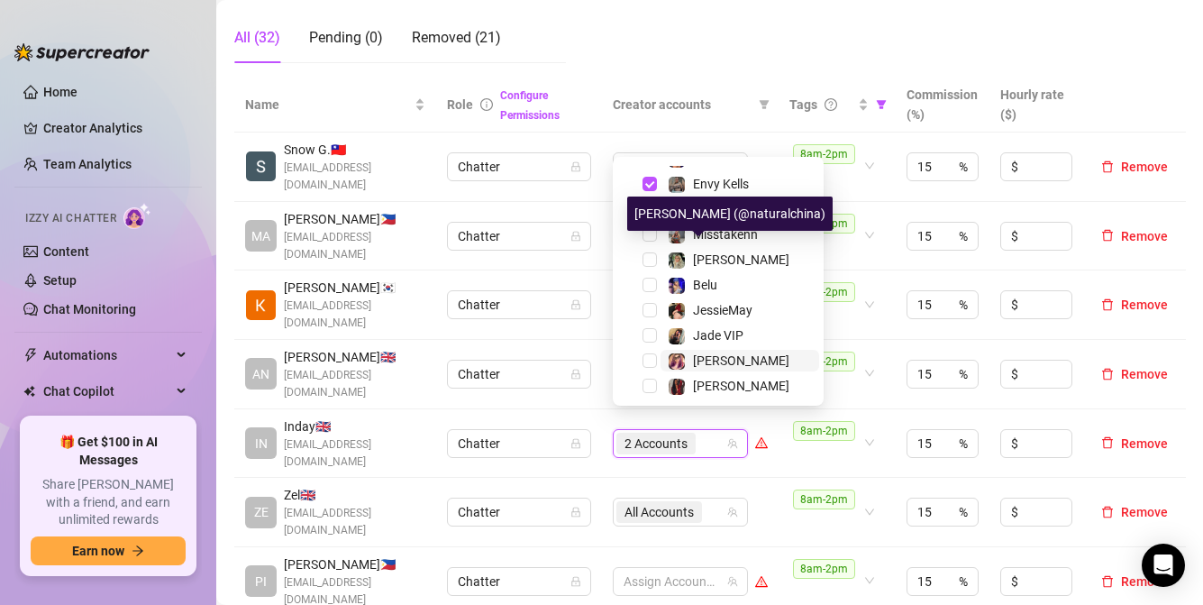
scroll to position [180, 0]
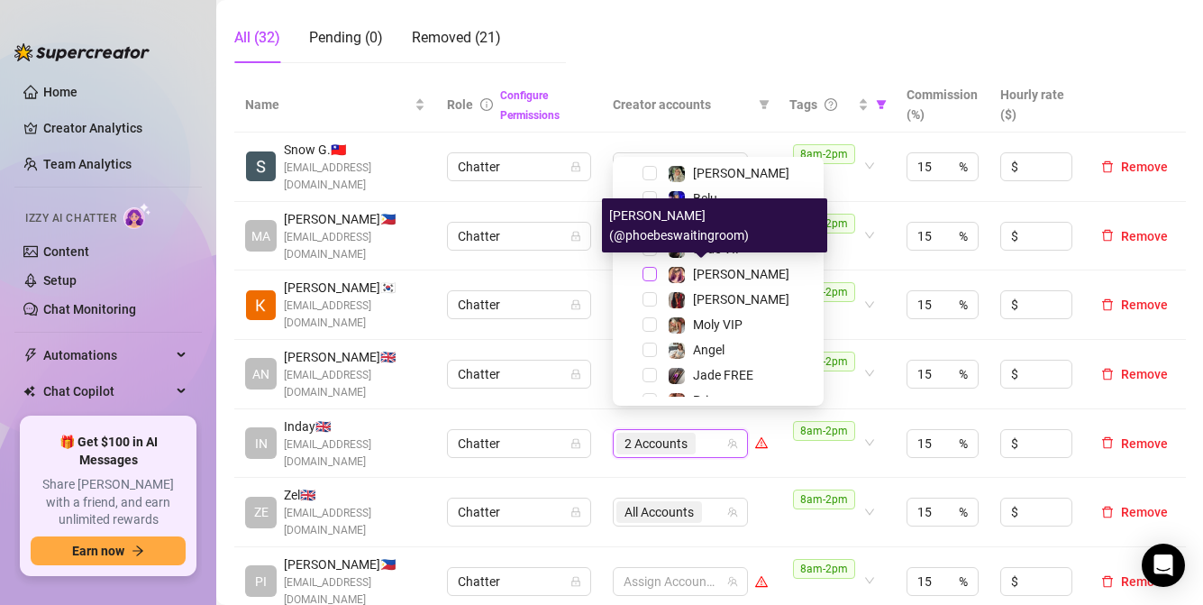
click at [653, 278] on span "Select tree node" at bounding box center [649, 274] width 14 height 14
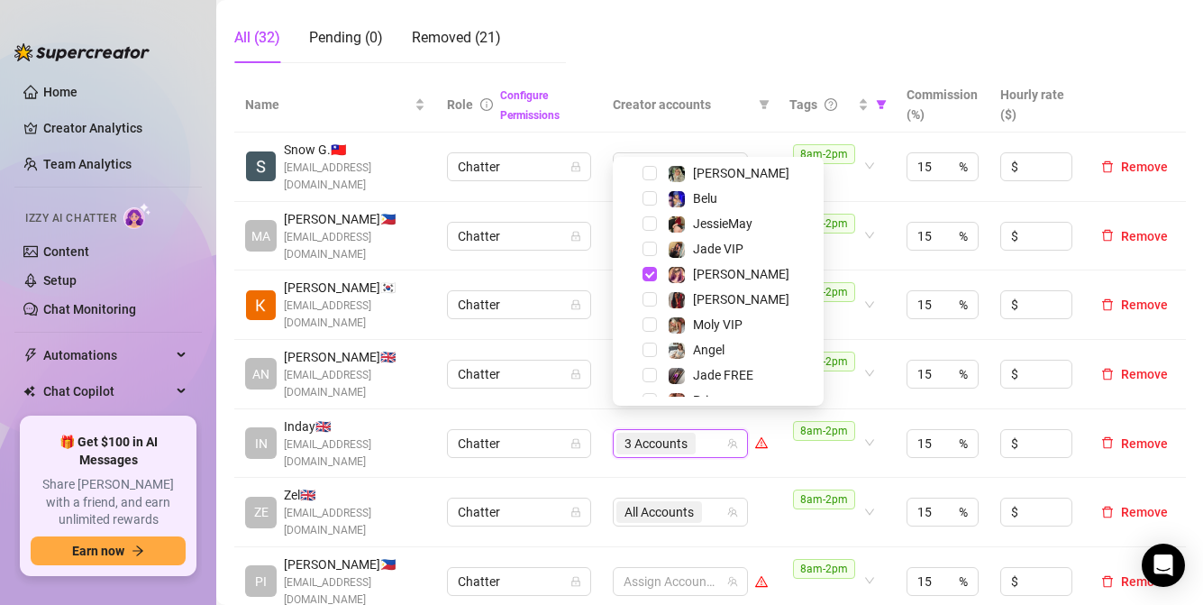
click at [780, 455] on td "8am-2pm" at bounding box center [837, 443] width 117 height 69
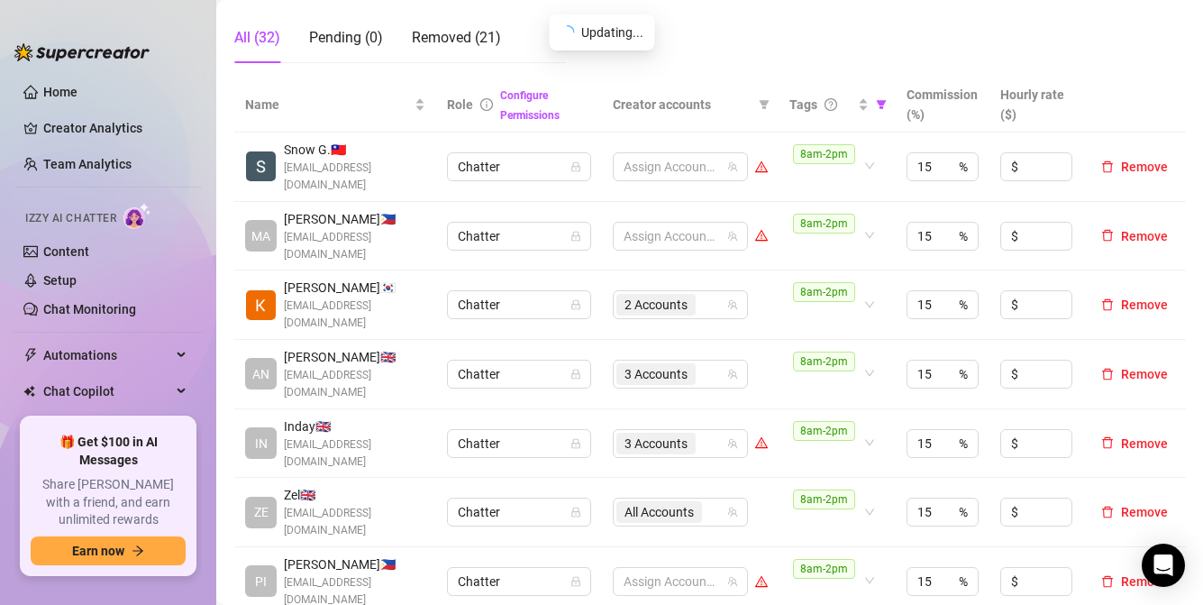
scroll to position [451, 0]
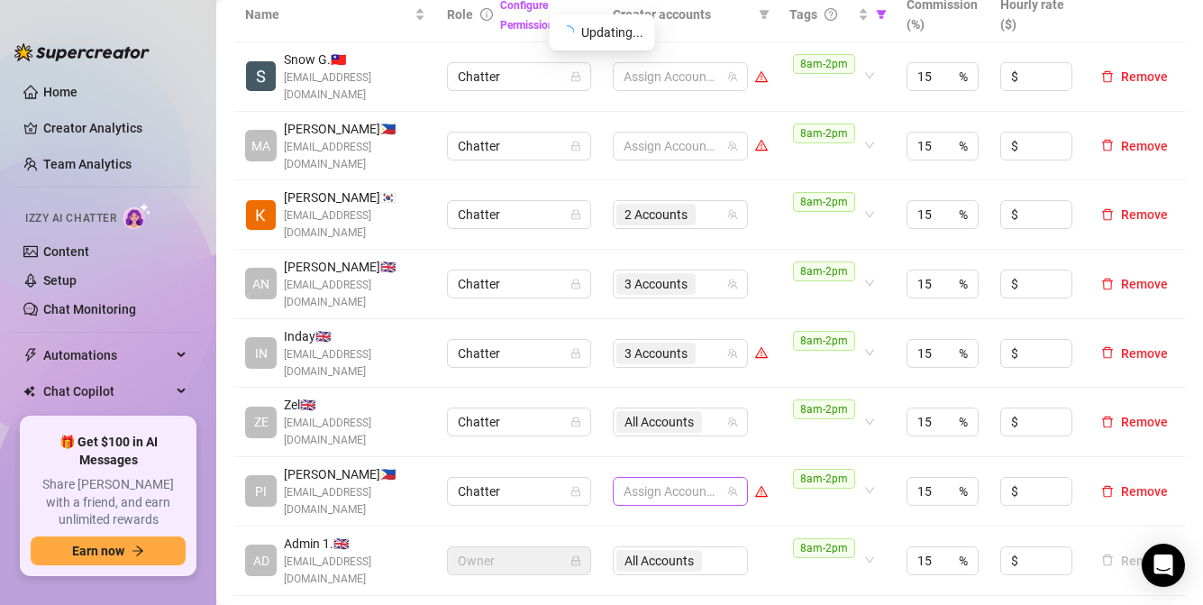
click at [688, 478] on div at bounding box center [670, 490] width 109 height 25
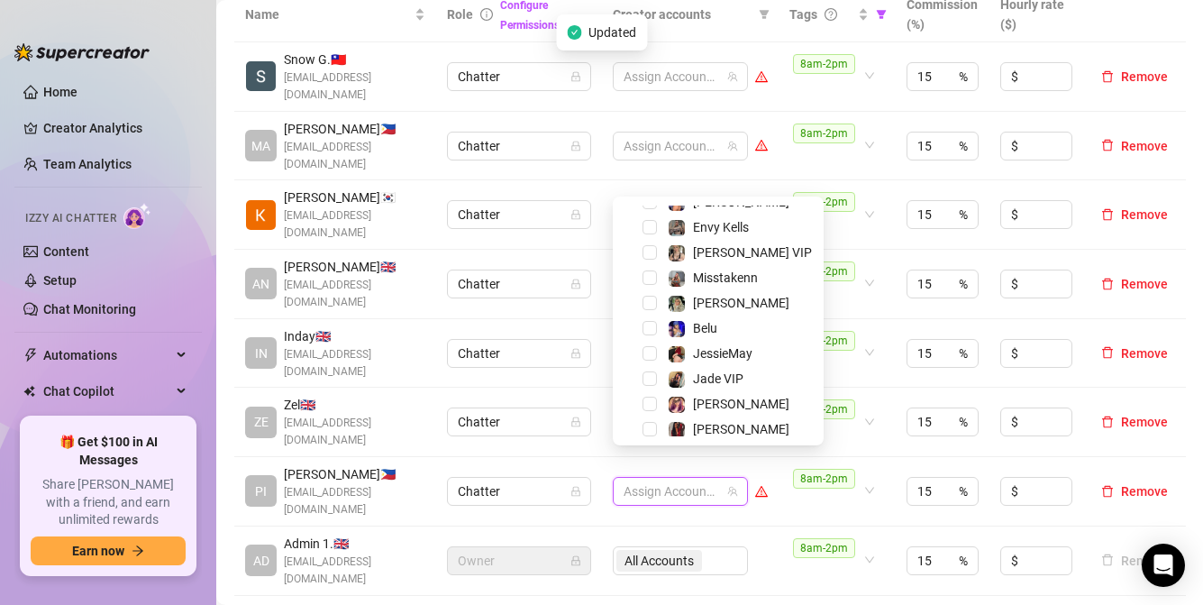
scroll to position [180, 0]
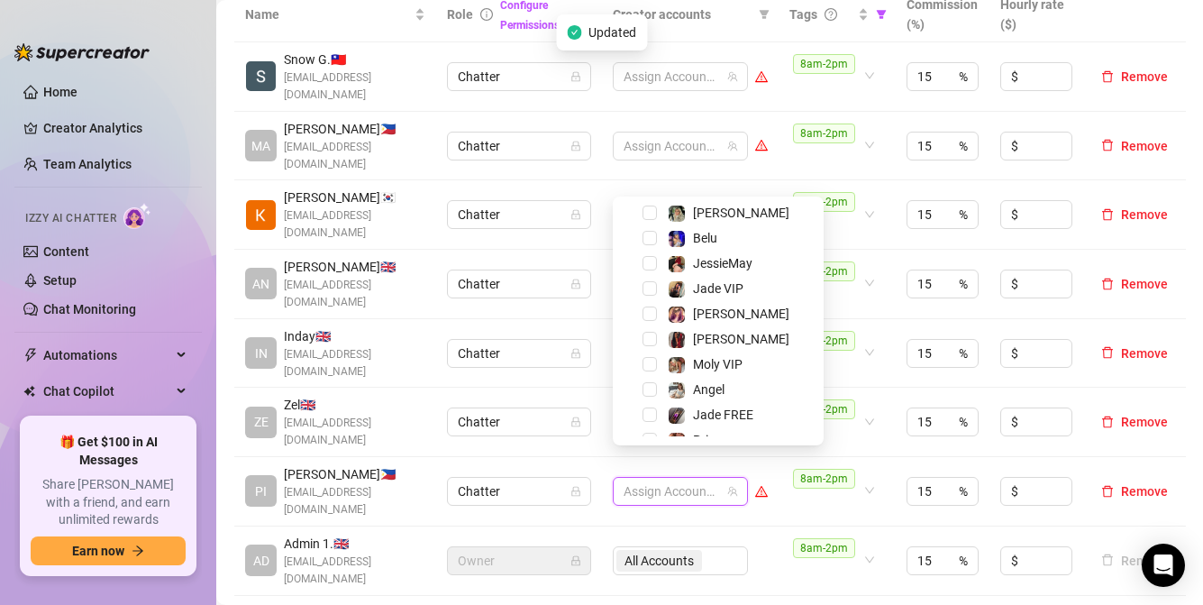
click at [660, 293] on div "Jade VIP" at bounding box center [718, 289] width 202 height 22
click at [649, 289] on span "Select tree node" at bounding box center [649, 288] width 14 height 14
click at [651, 418] on span "Select tree node" at bounding box center [649, 414] width 14 height 14
click at [654, 396] on span "Select tree node" at bounding box center [649, 389] width 14 height 14
click at [769, 558] on td "All Accounts" at bounding box center [690, 560] width 177 height 69
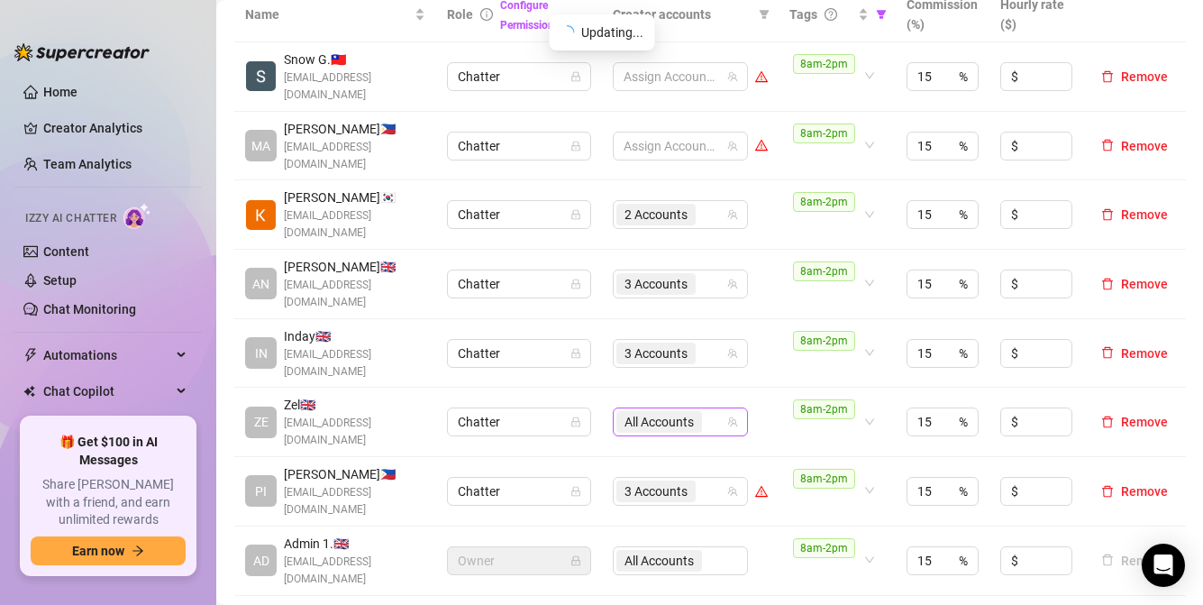
click at [675, 412] on span "All Accounts" at bounding box center [658, 422] width 69 height 20
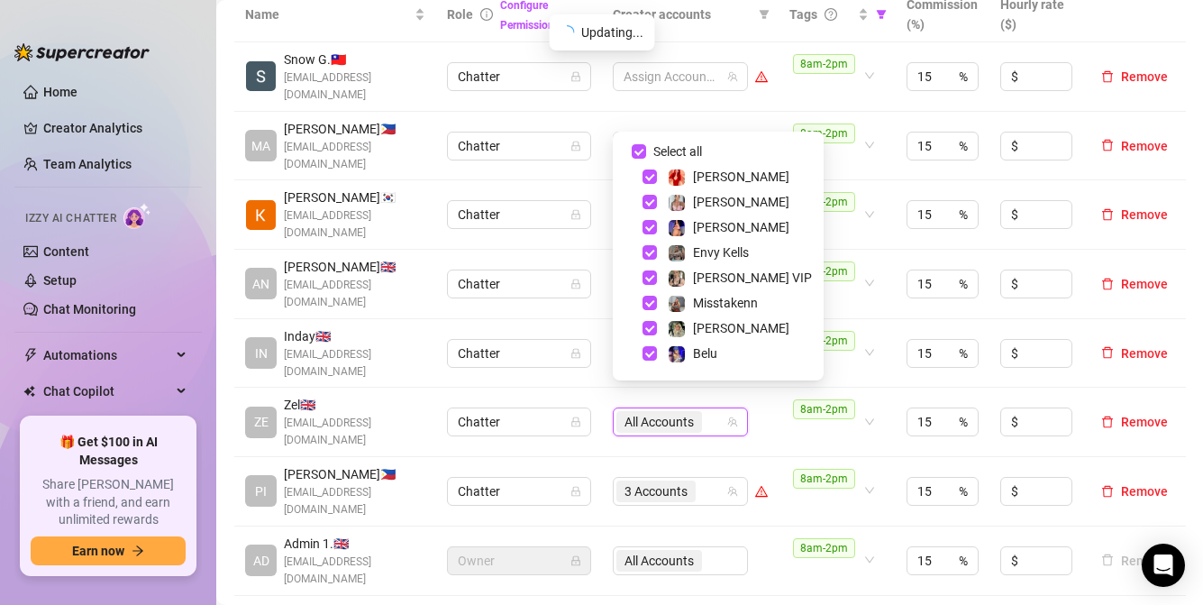
drag, startPoint x: 646, startPoint y: 150, endPoint x: 651, endPoint y: 185, distance: 34.5
click at [645, 150] on label "Select all" at bounding box center [670, 151] width 77 height 20
click at [645, 150] on input "Select all" at bounding box center [639, 151] width 14 height 14
checkbox input "false"
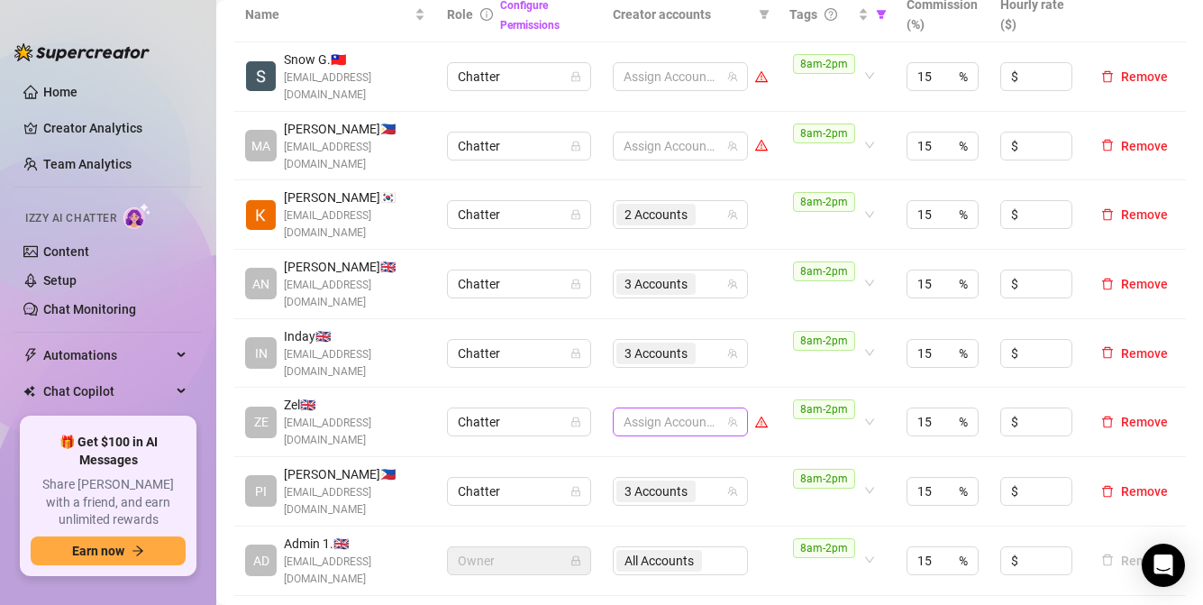
click at [653, 409] on div at bounding box center [670, 421] width 109 height 25
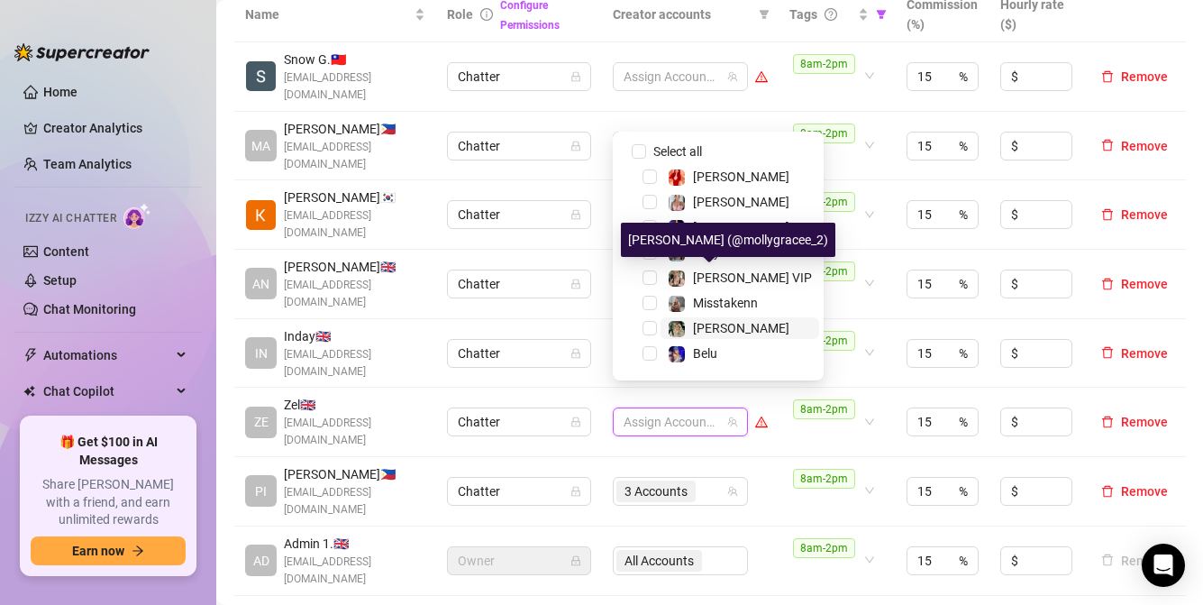
scroll to position [90, 0]
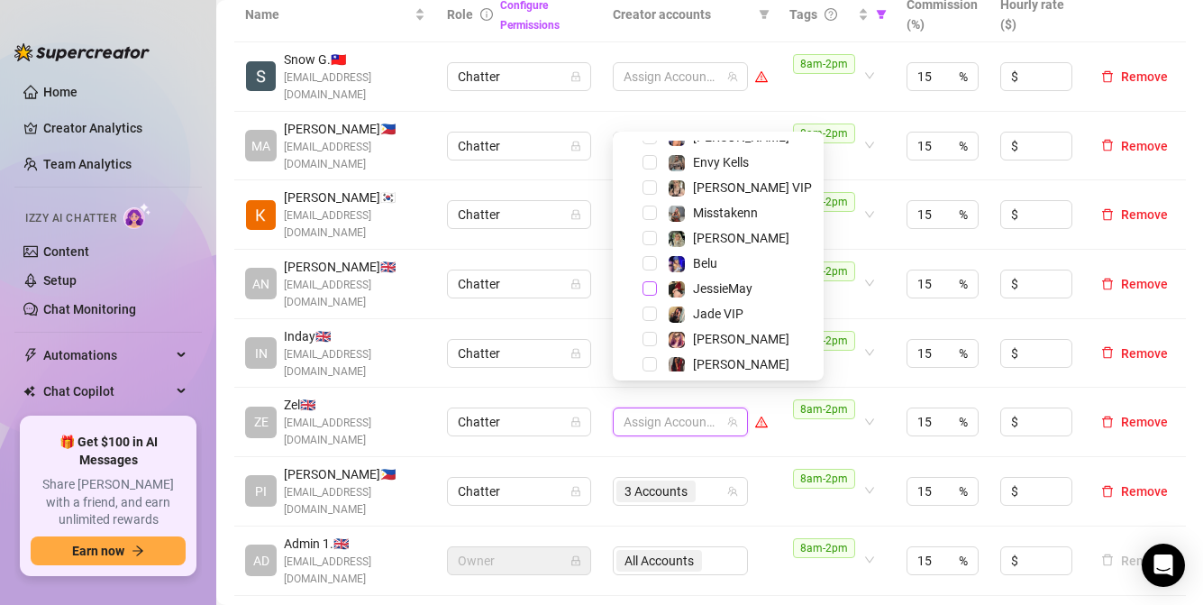
click at [645, 292] on span "Select tree node" at bounding box center [649, 288] width 14 height 14
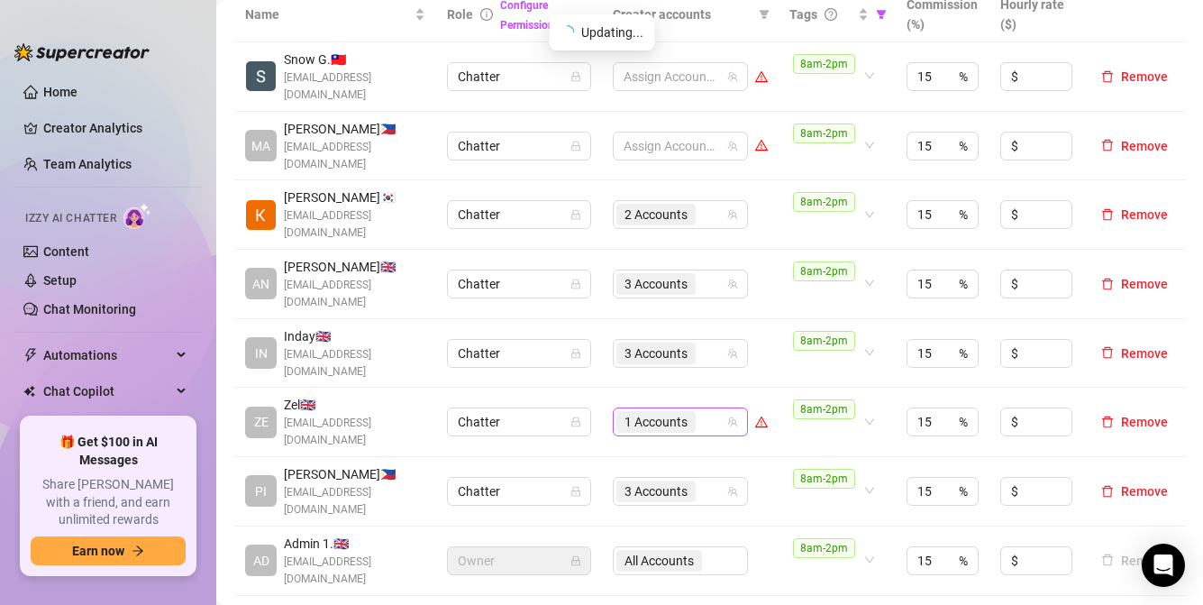
click at [715, 409] on div "1 Accounts" at bounding box center [670, 421] width 109 height 25
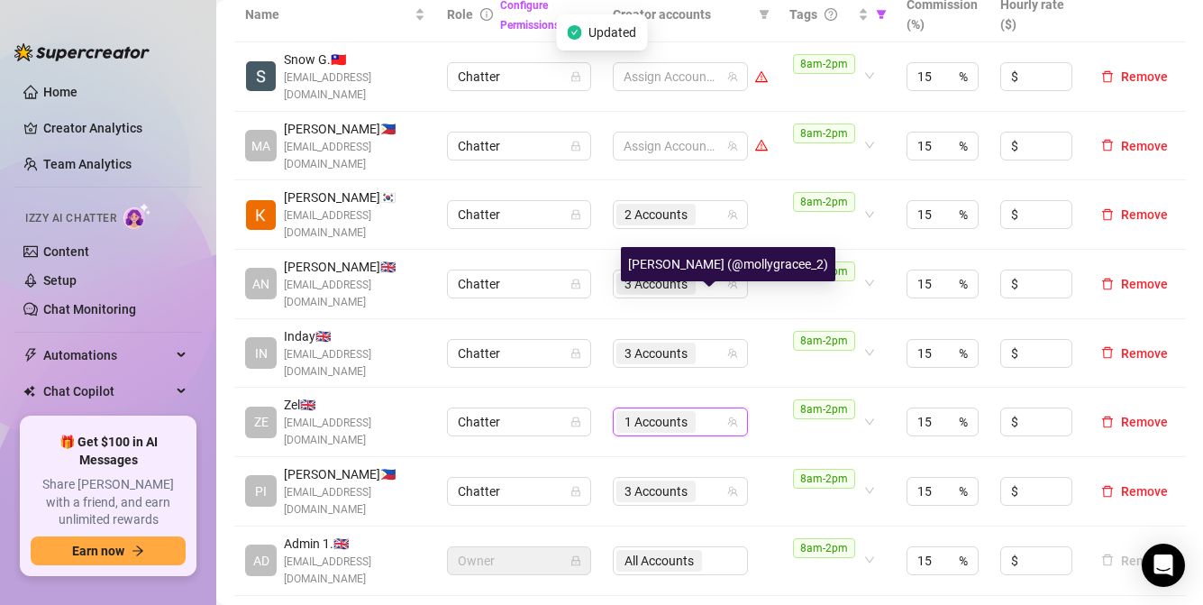
click at [647, 278] on div "[PERSON_NAME] (@mollygracee_2)" at bounding box center [728, 264] width 214 height 34
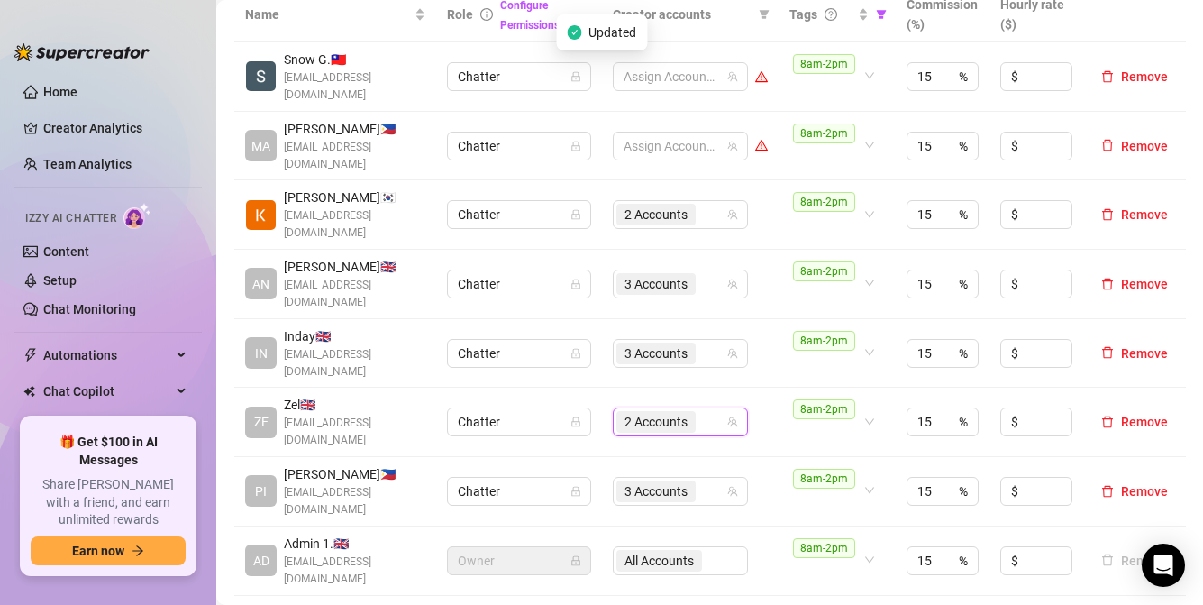
click at [708, 409] on div "2 Accounts" at bounding box center [670, 421] width 109 height 25
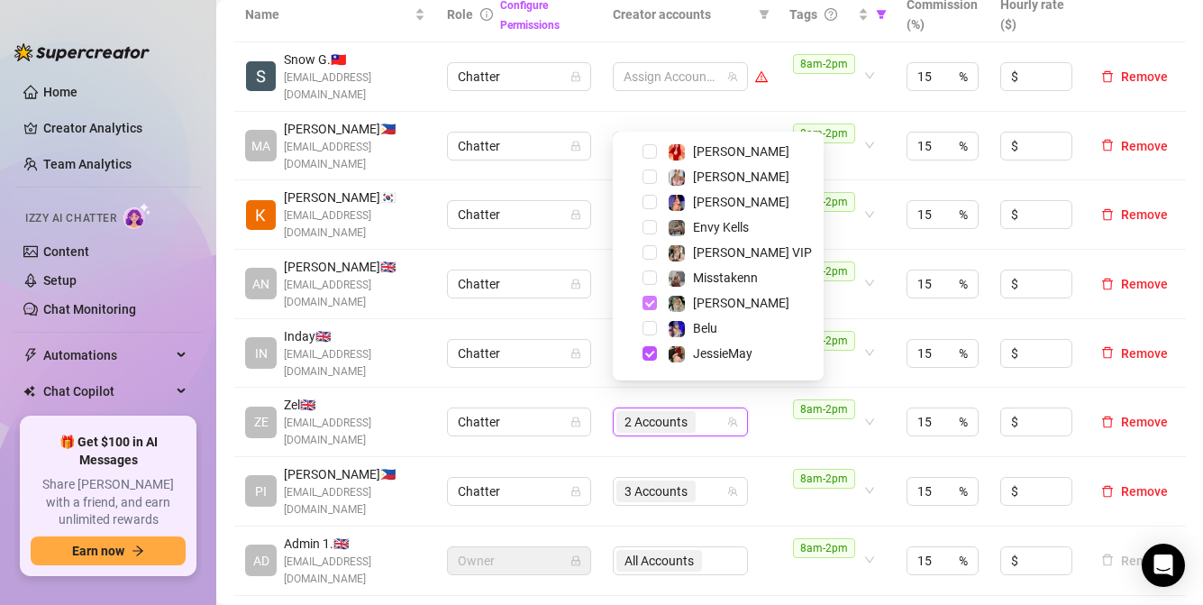
click at [652, 306] on span "Select tree node" at bounding box center [649, 303] width 14 height 14
click at [649, 280] on span "Select tree node" at bounding box center [649, 277] width 14 height 14
click at [652, 329] on span "Select tree node" at bounding box center [649, 328] width 14 height 14
click at [766, 413] on td "3 Accounts" at bounding box center [690, 421] width 177 height 69
